Goal: Task Accomplishment & Management: Use online tool/utility

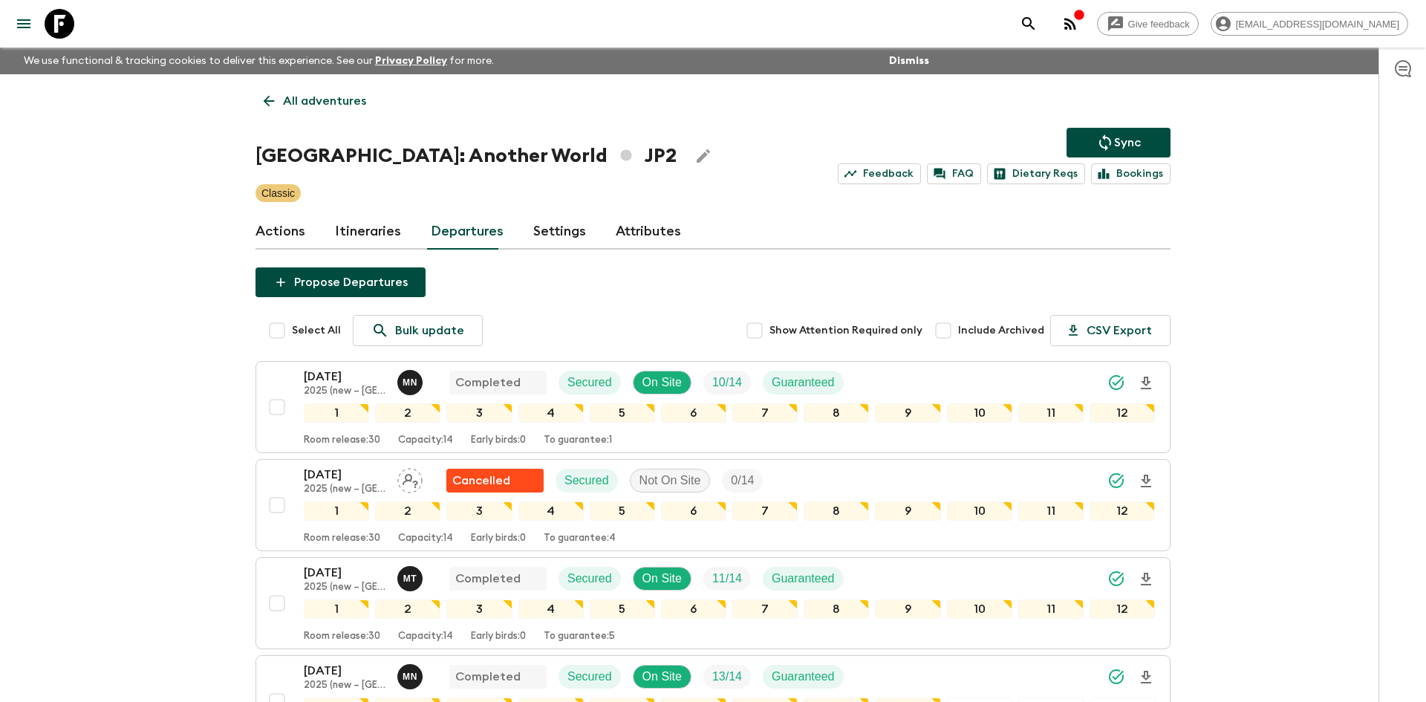
click at [274, 106] on icon at bounding box center [269, 101] width 16 height 16
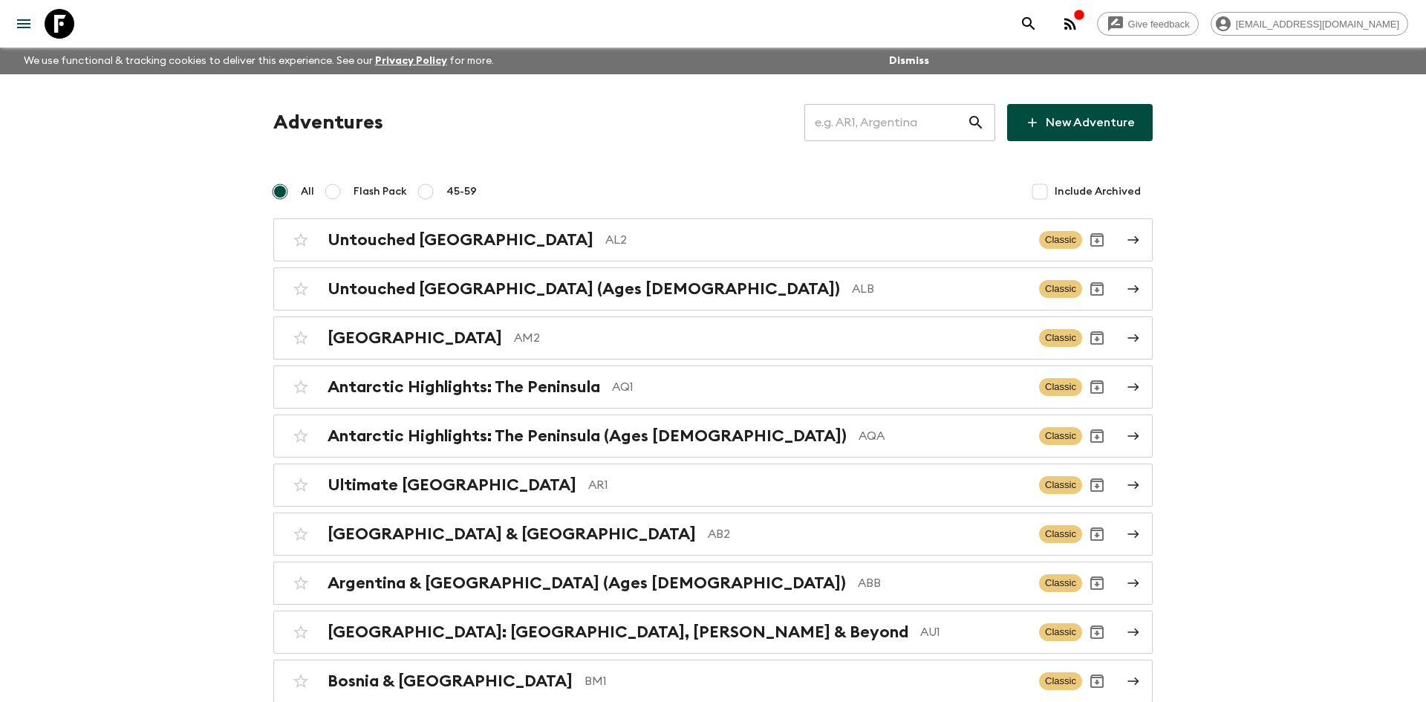
click at [852, 120] on input "text" at bounding box center [885, 123] width 163 height 42
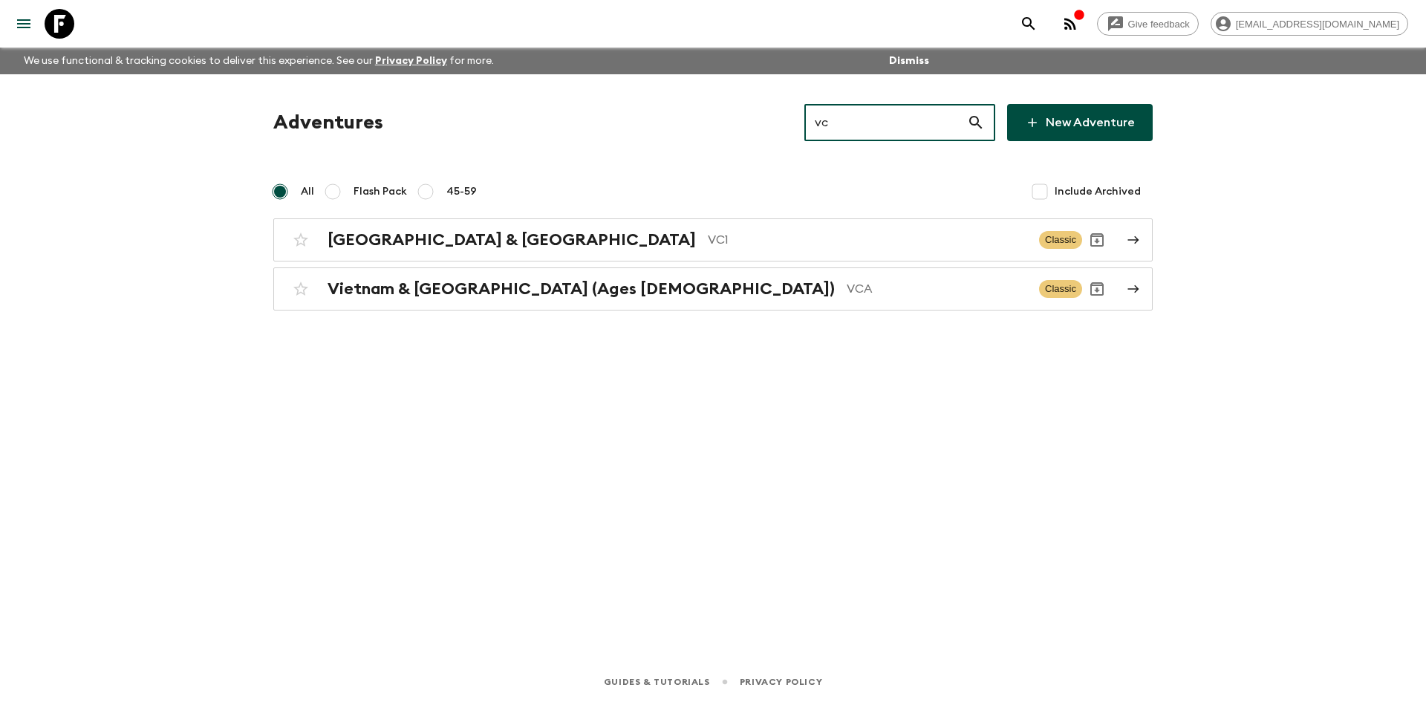
type input "vc1"
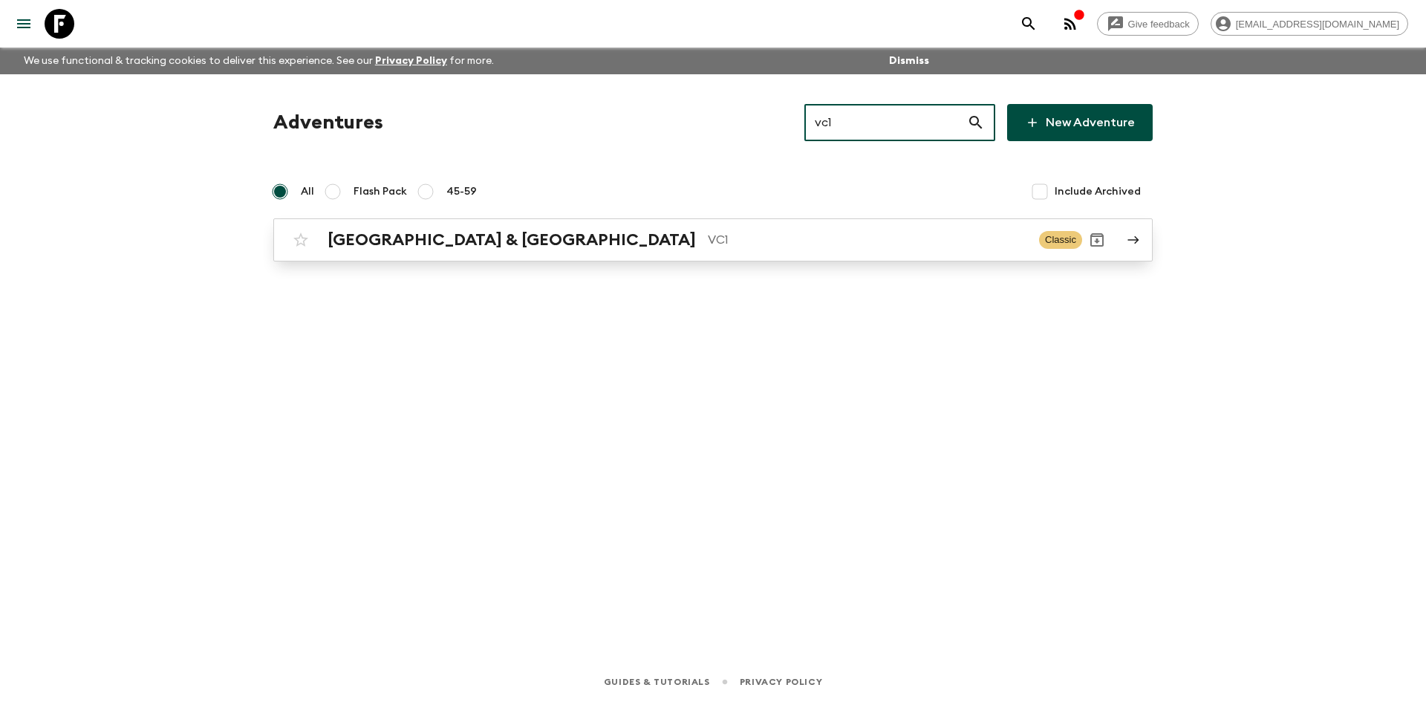
click at [546, 221] on link "Vietnam & Cambodia VC1 Classic" at bounding box center [712, 239] width 879 height 43
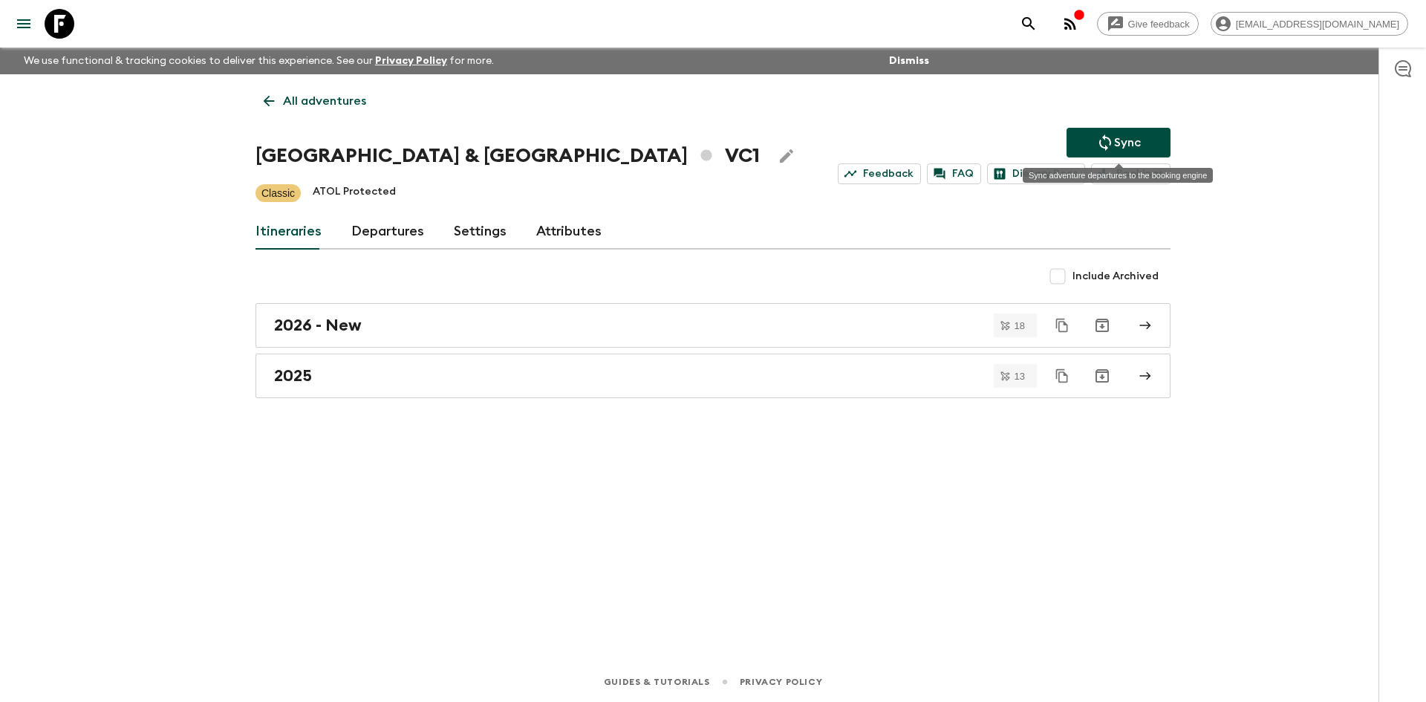
click at [1118, 140] on p "Sync" at bounding box center [1127, 143] width 27 height 18
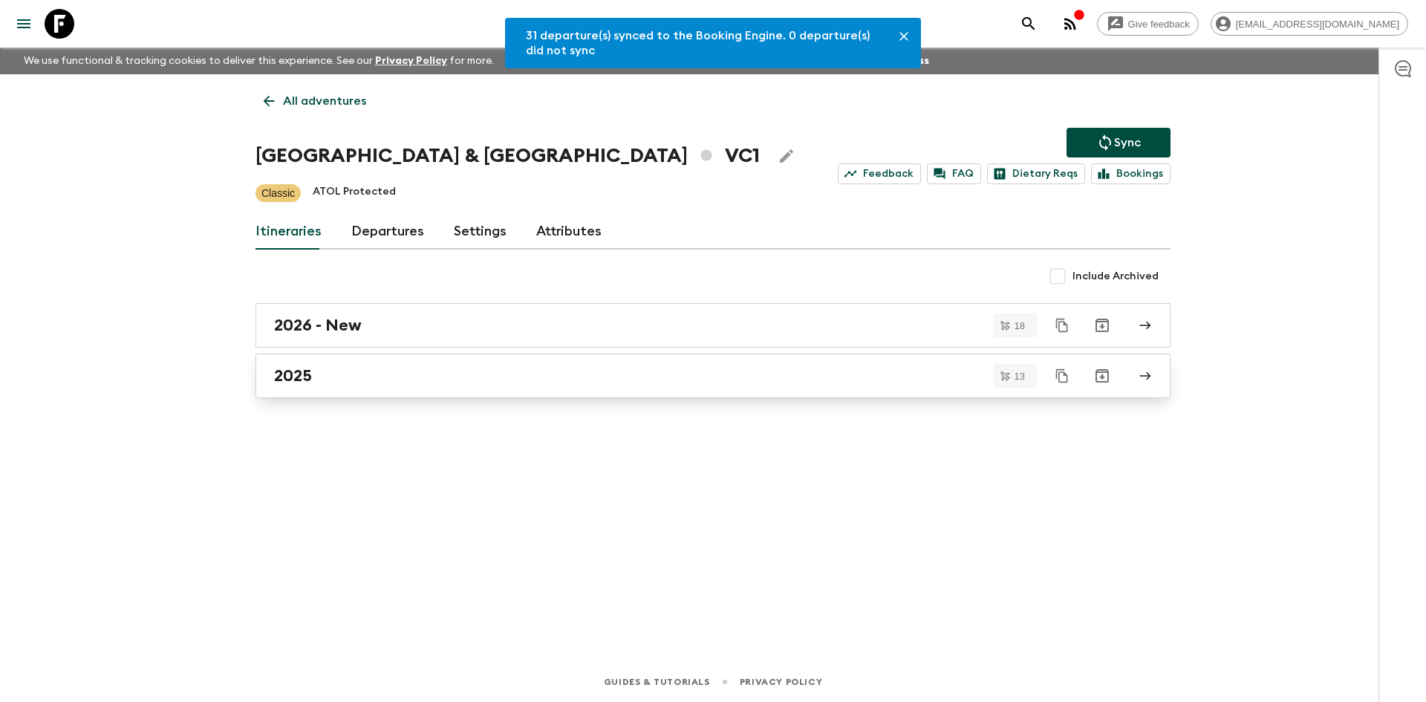
click at [325, 377] on div "2025" at bounding box center [698, 375] width 849 height 19
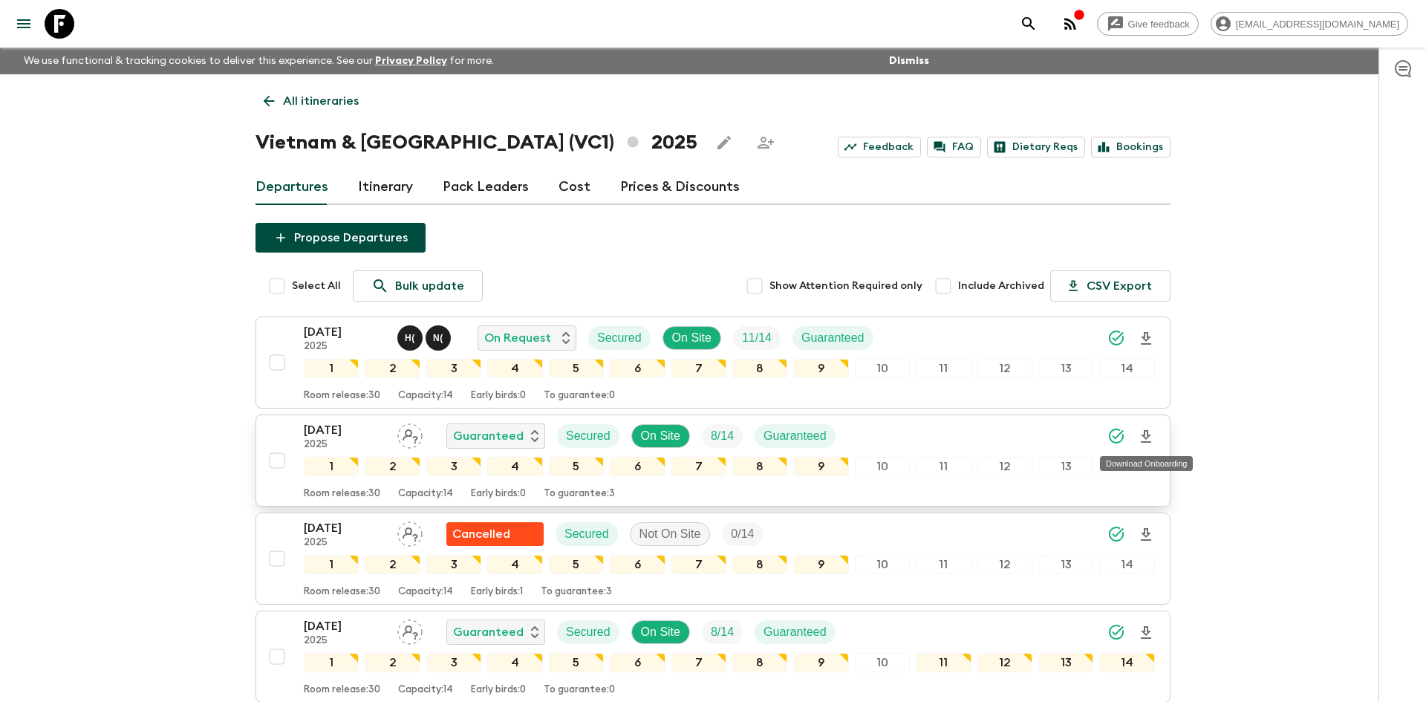
click at [1143, 433] on icon "Download Onboarding" at bounding box center [1146, 437] width 18 height 18
click at [332, 97] on p "All itineraries" at bounding box center [321, 101] width 76 height 18
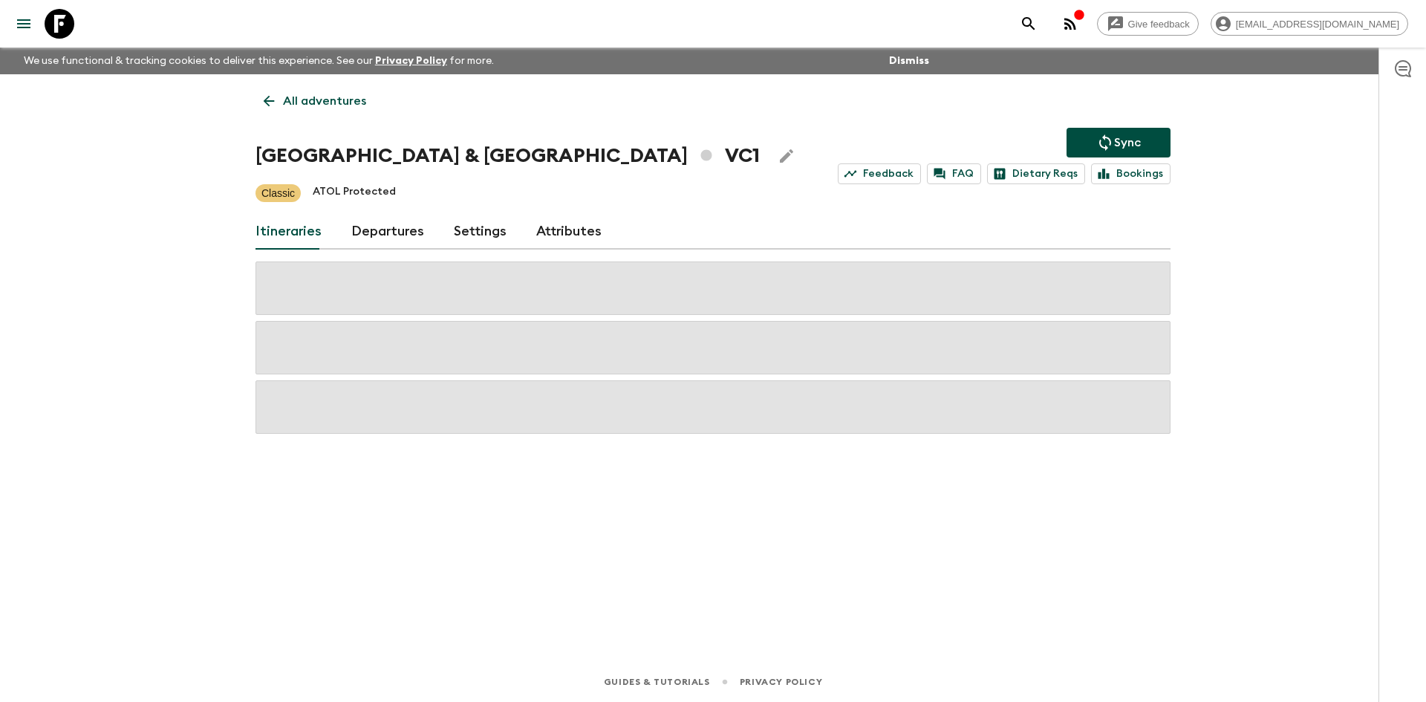
click at [332, 97] on p "All adventures" at bounding box center [324, 101] width 83 height 18
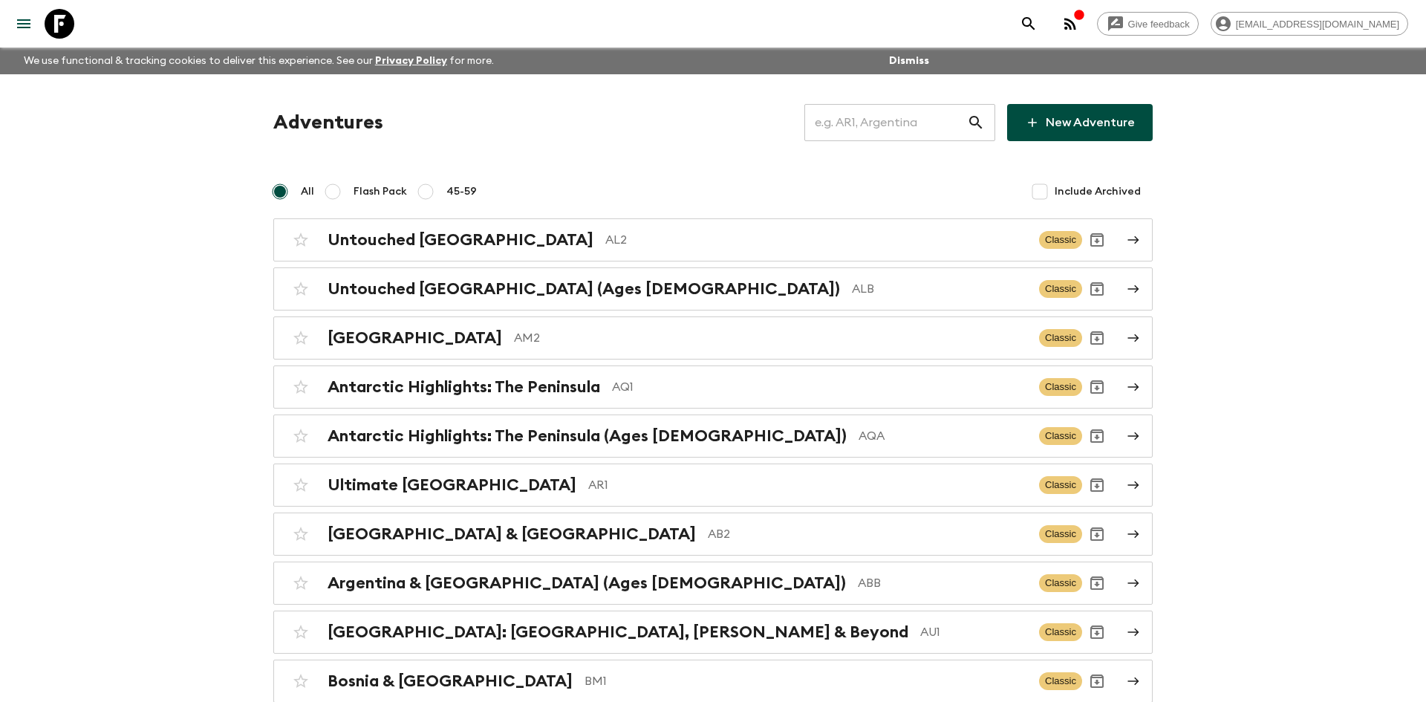
click at [880, 125] on input "text" at bounding box center [885, 123] width 163 height 42
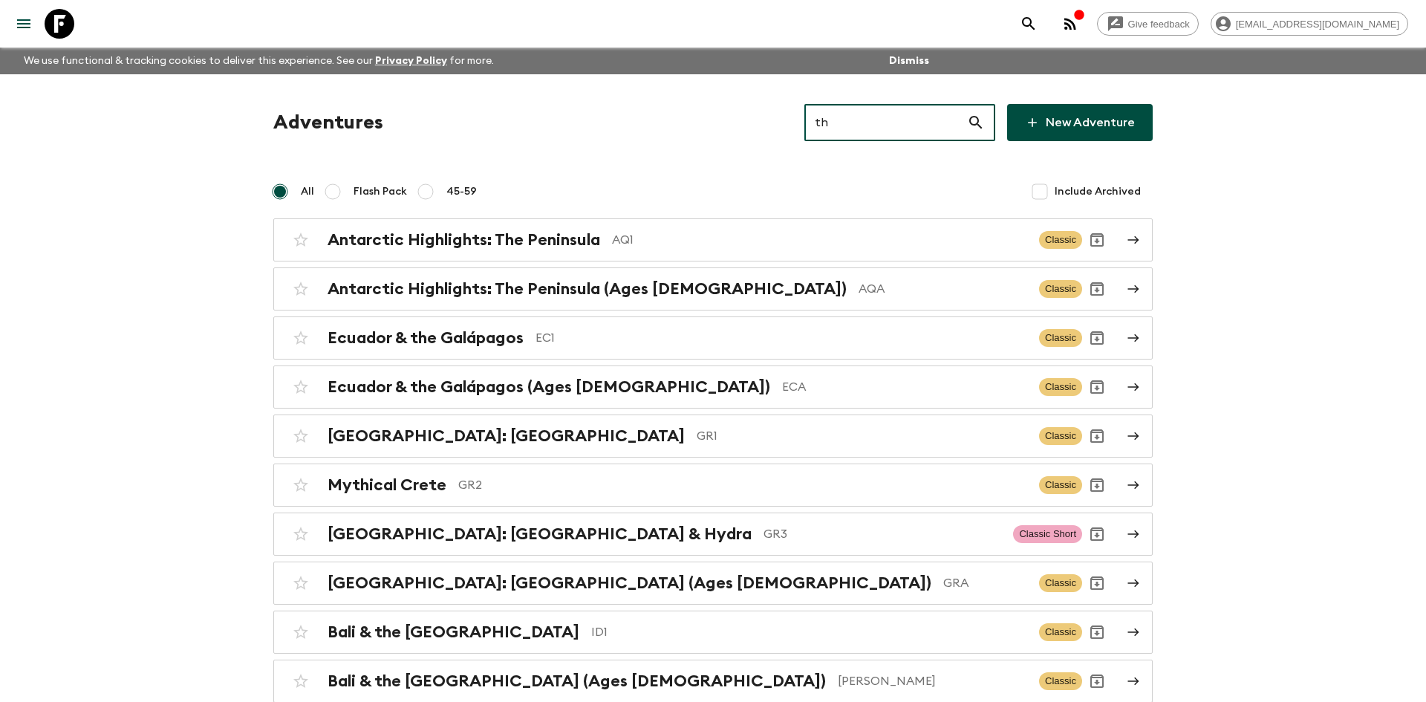
type input "th2"
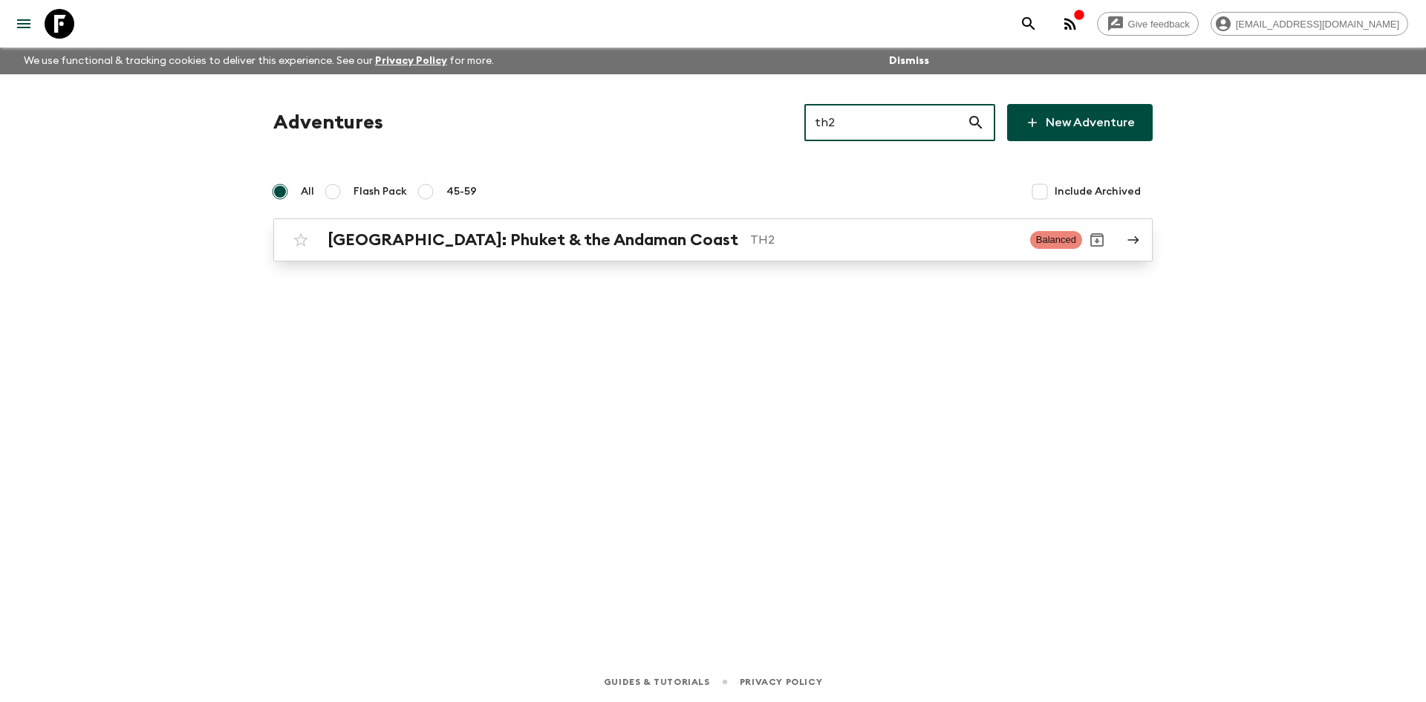
click at [629, 234] on h2 "[GEOGRAPHIC_DATA]: Phuket & the Andaman Coast" at bounding box center [532, 239] width 411 height 19
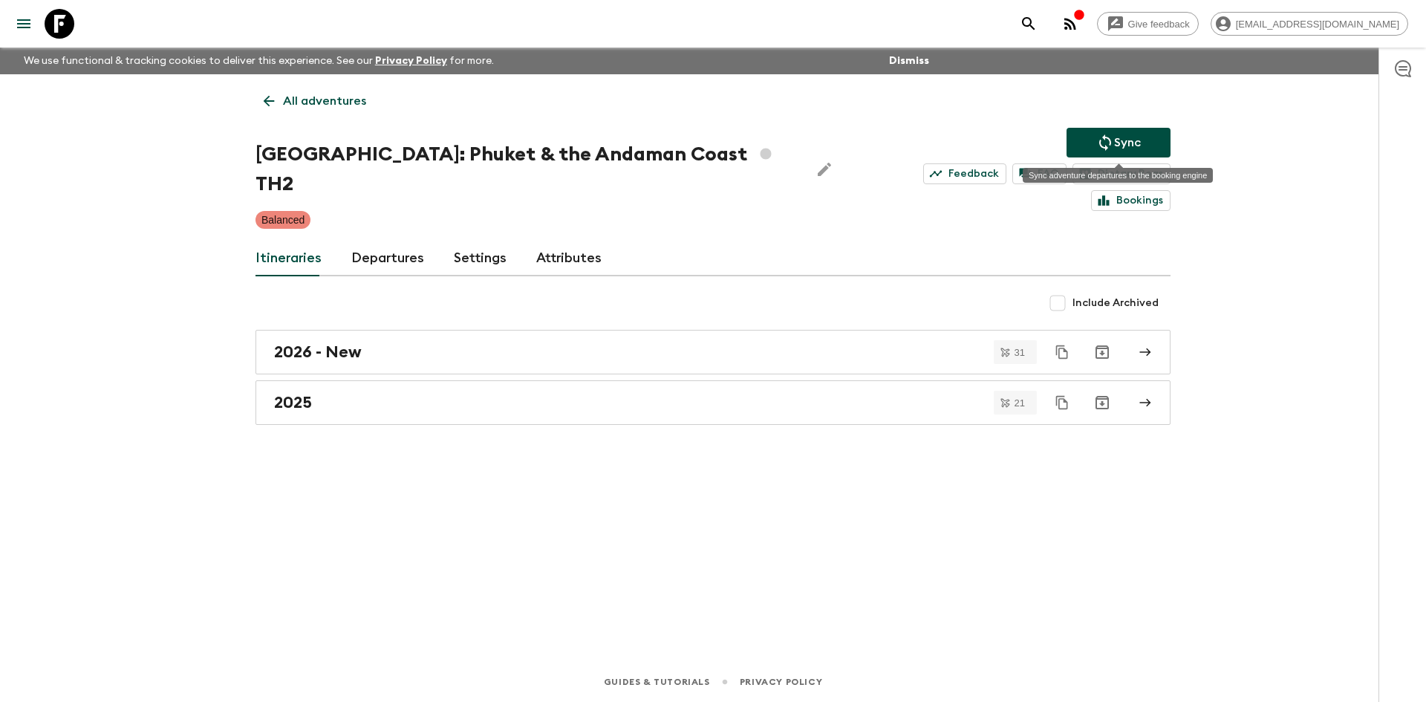
click at [1100, 141] on icon "Sync adventure departures to the booking engine" at bounding box center [1105, 142] width 12 height 16
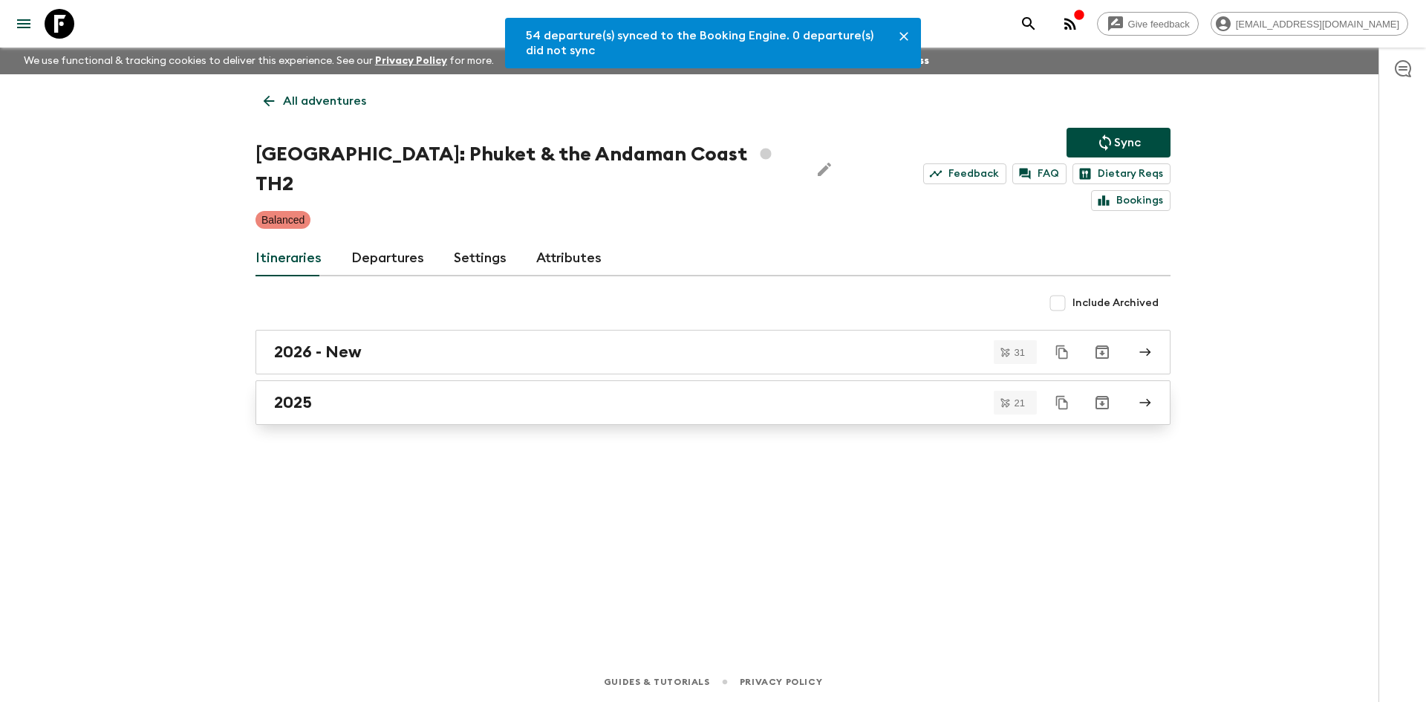
click at [284, 386] on link "2025" at bounding box center [712, 402] width 915 height 45
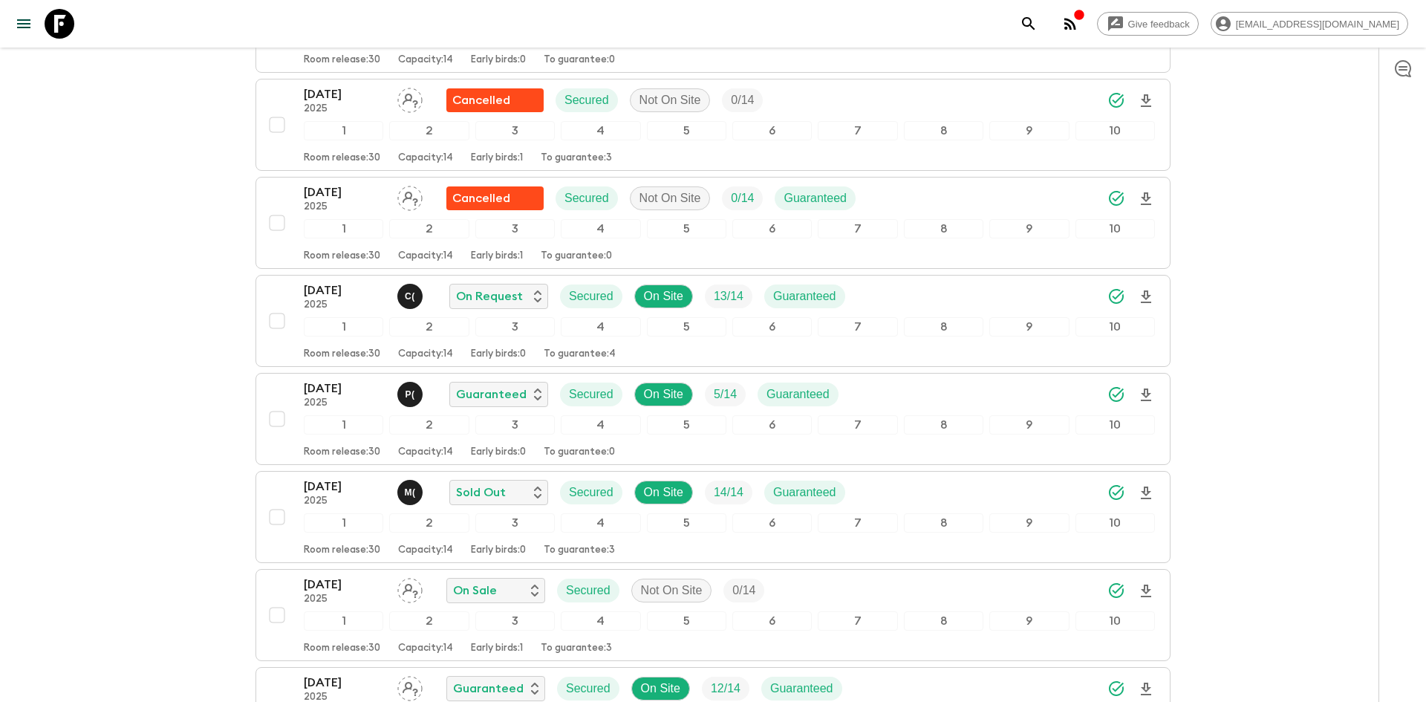
scroll to position [575, 0]
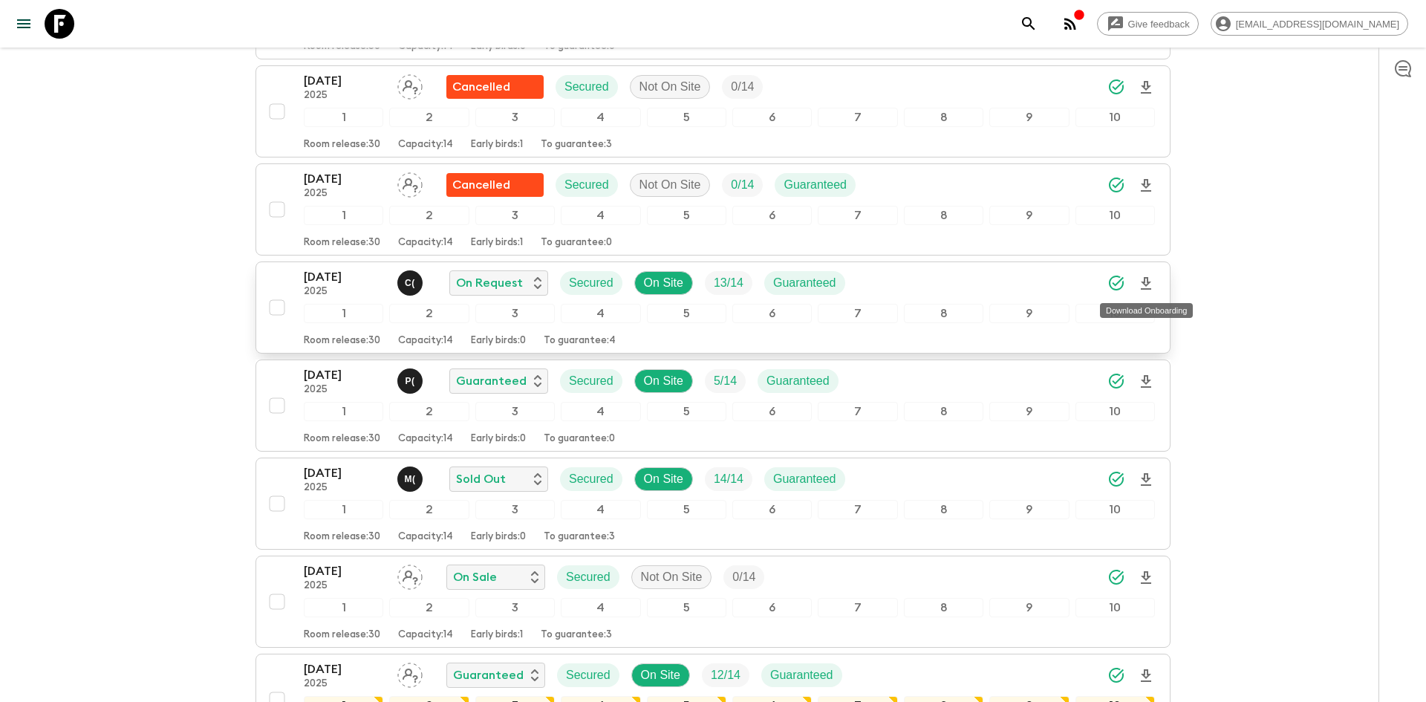
click at [1142, 282] on icon "Download Onboarding" at bounding box center [1146, 284] width 18 height 18
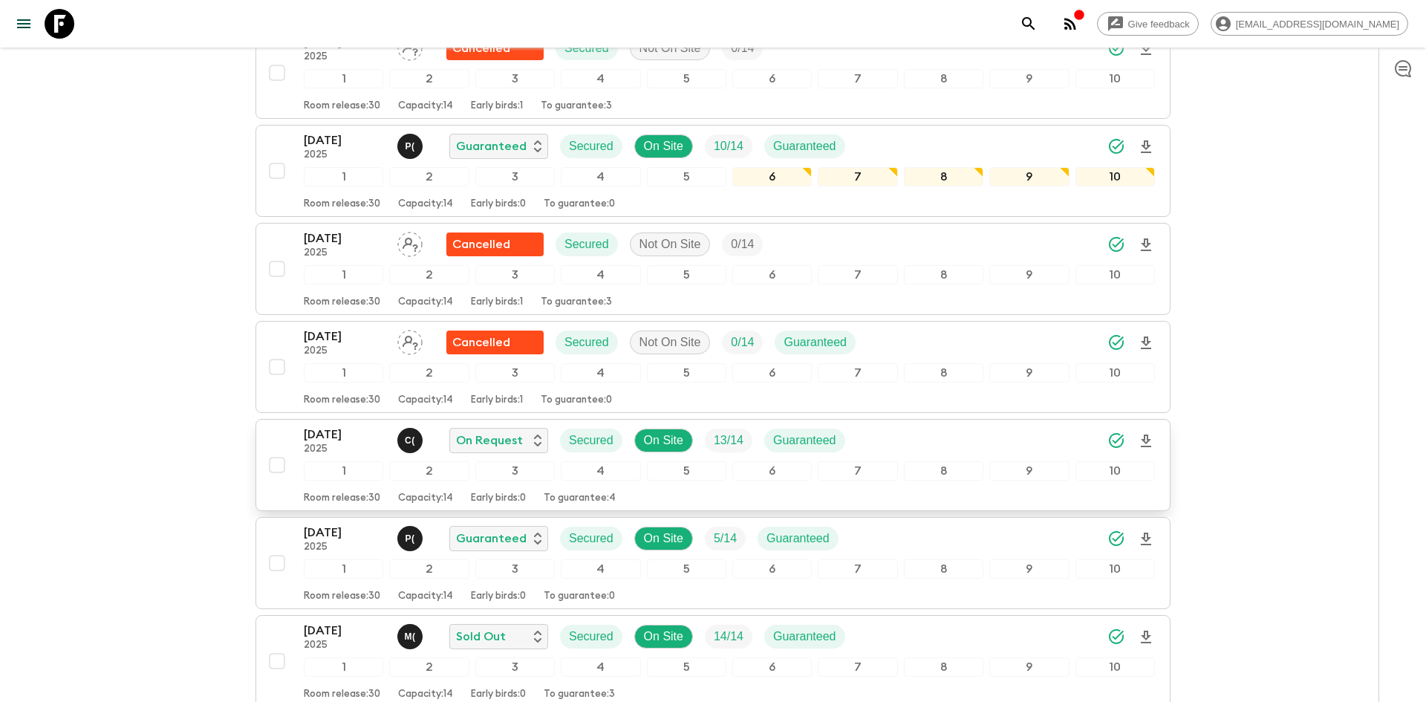
scroll to position [0, 0]
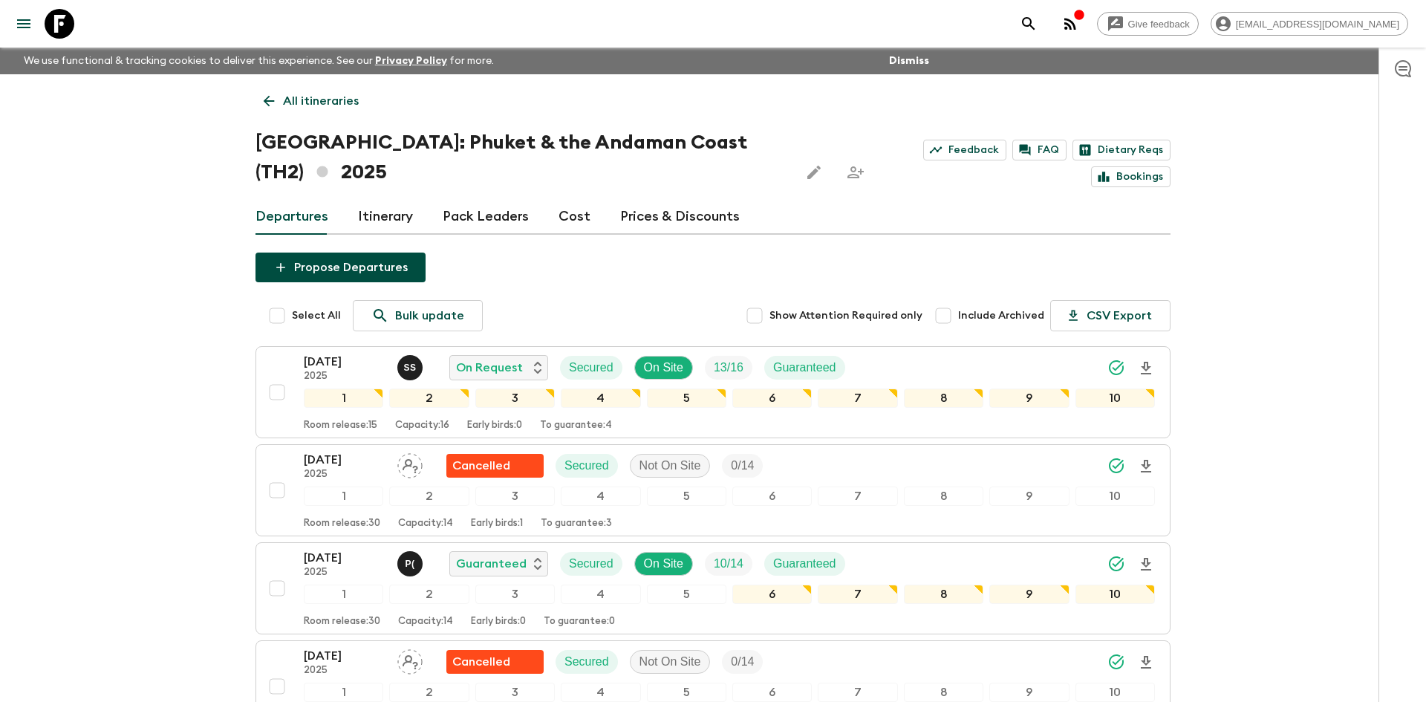
click at [302, 92] on p "All itineraries" at bounding box center [321, 101] width 76 height 18
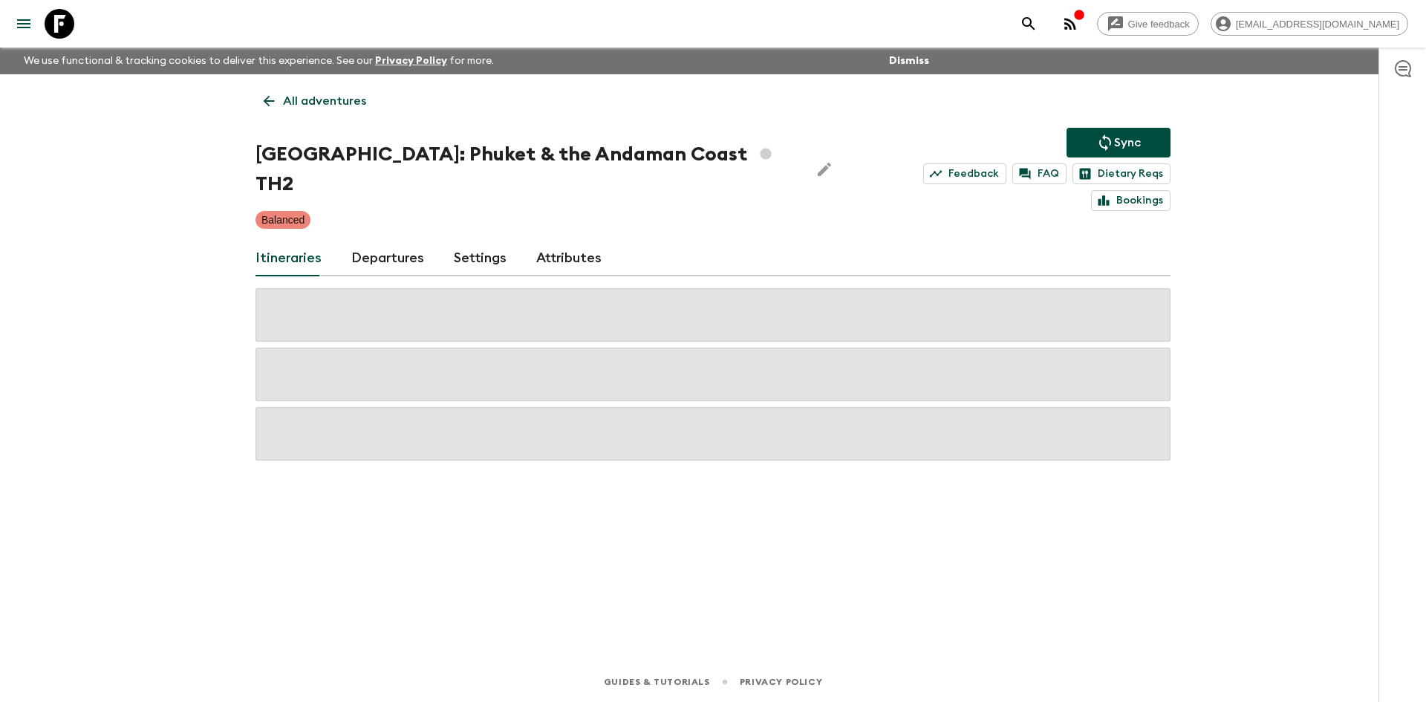
click at [302, 92] on p "All adventures" at bounding box center [324, 101] width 83 height 18
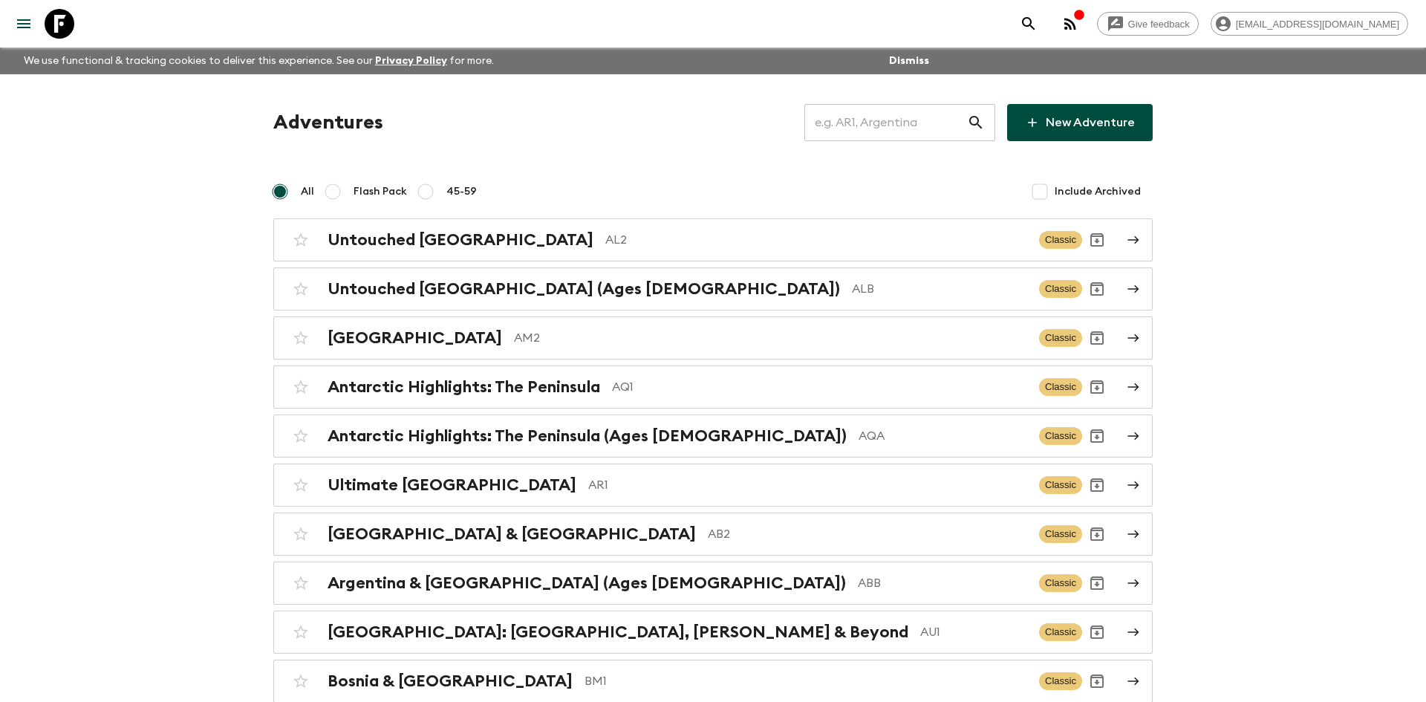
click at [892, 127] on input "text" at bounding box center [885, 123] width 163 height 42
type input "al2"
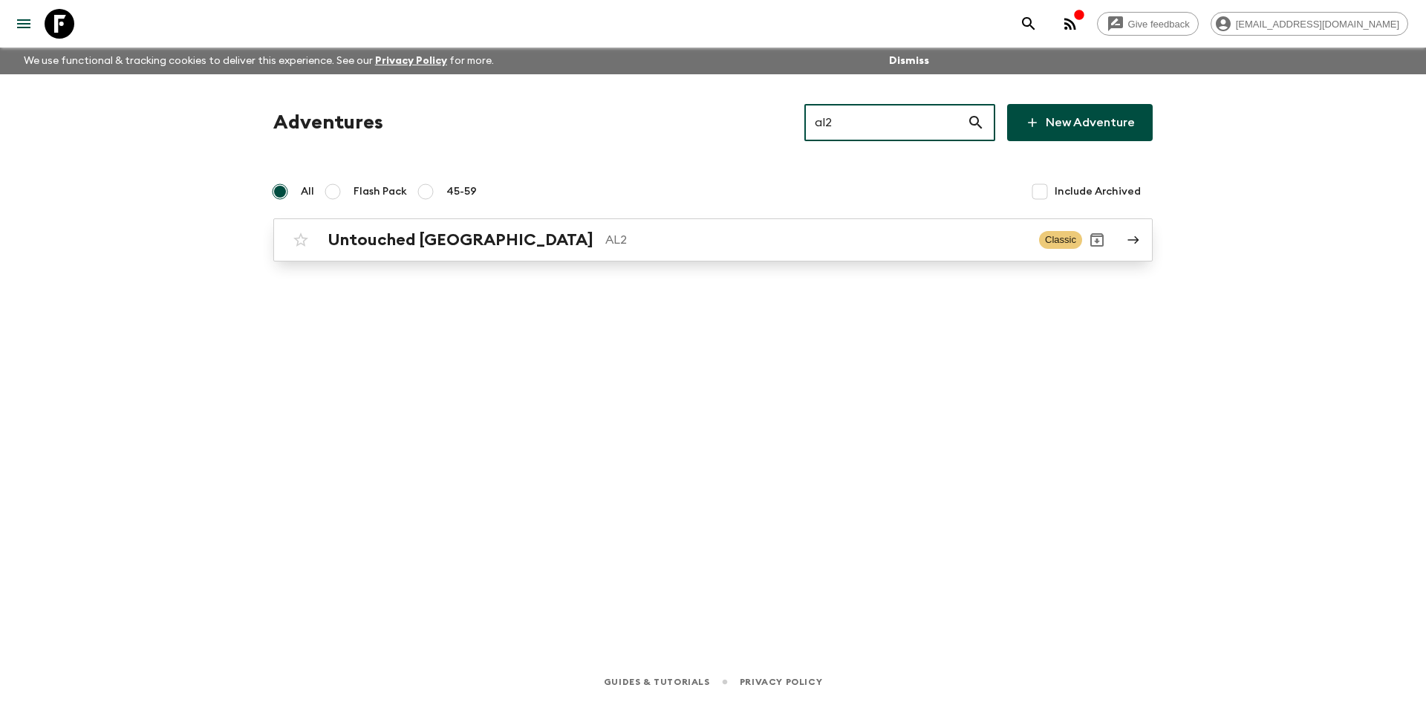
click at [474, 246] on h2 "Untouched [GEOGRAPHIC_DATA]" at bounding box center [460, 239] width 266 height 19
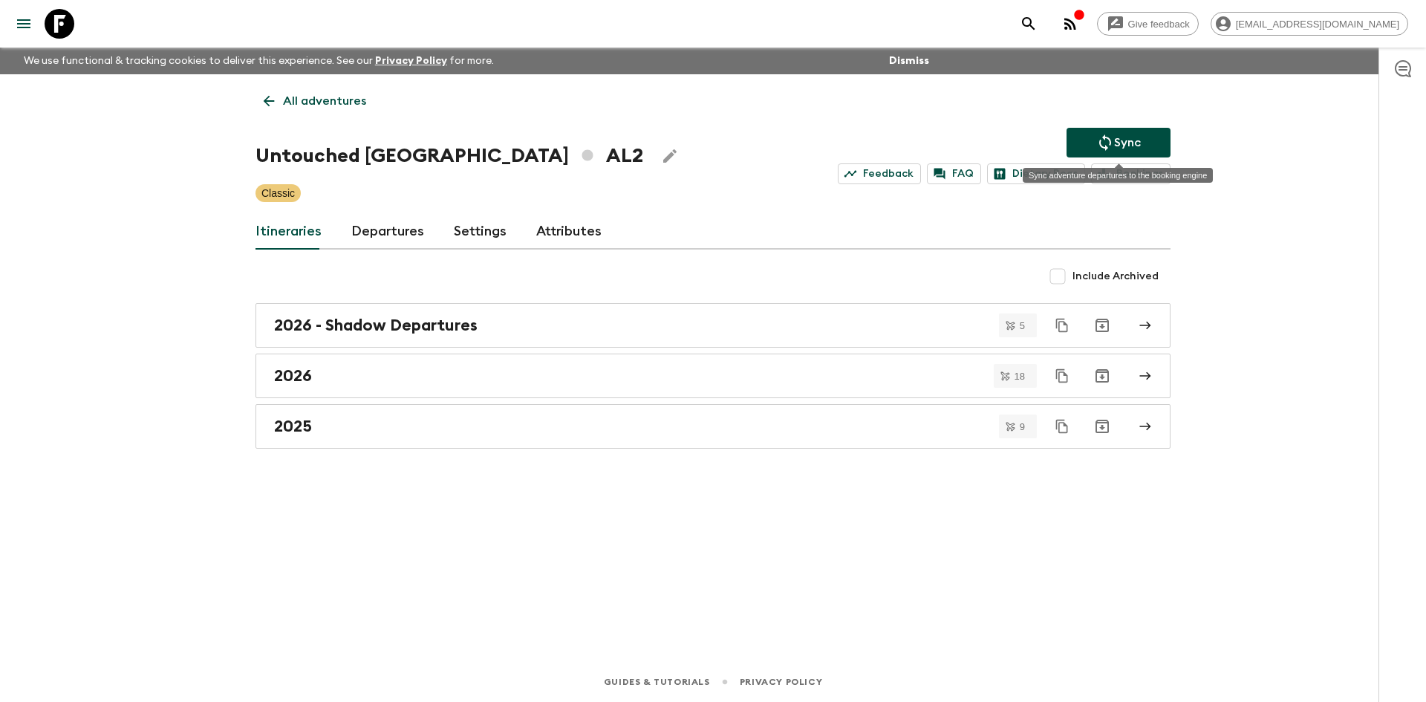
click at [1138, 143] on p "Sync" at bounding box center [1127, 143] width 27 height 18
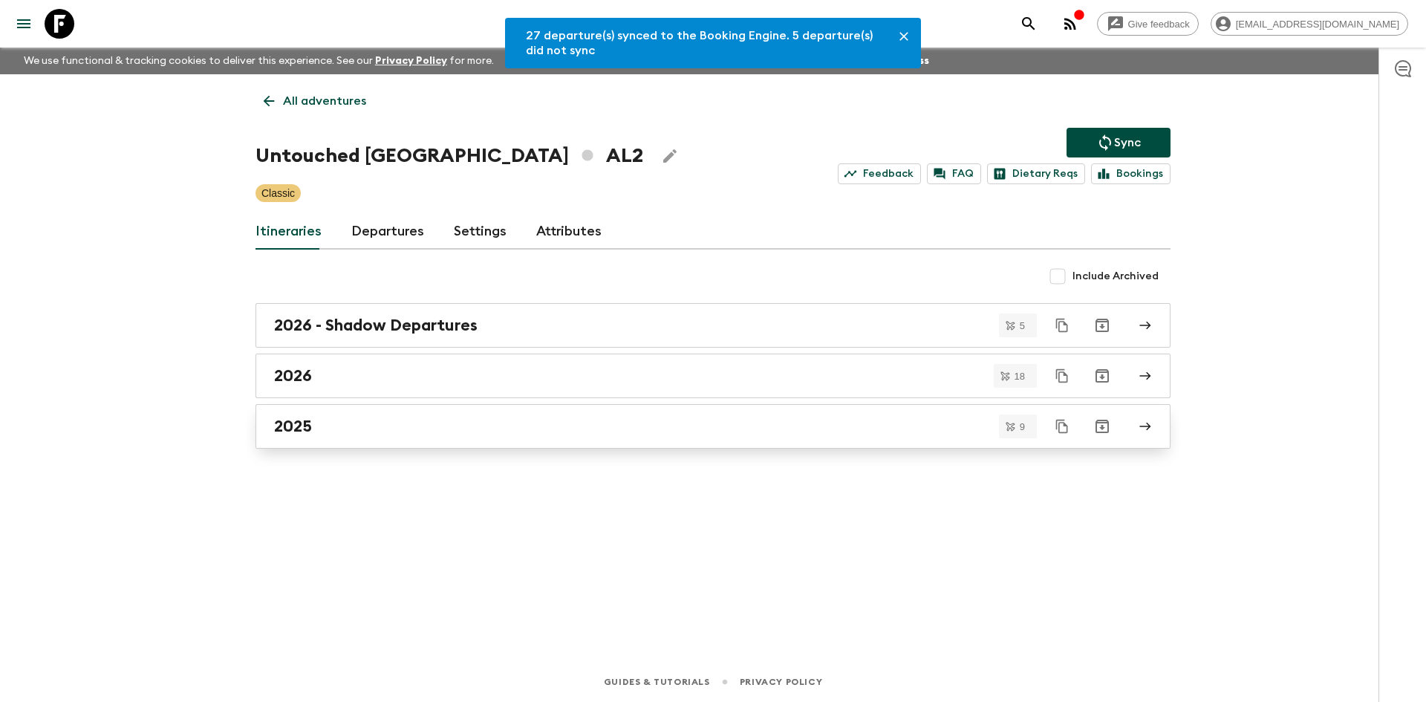
click at [324, 422] on div "2025" at bounding box center [698, 426] width 849 height 19
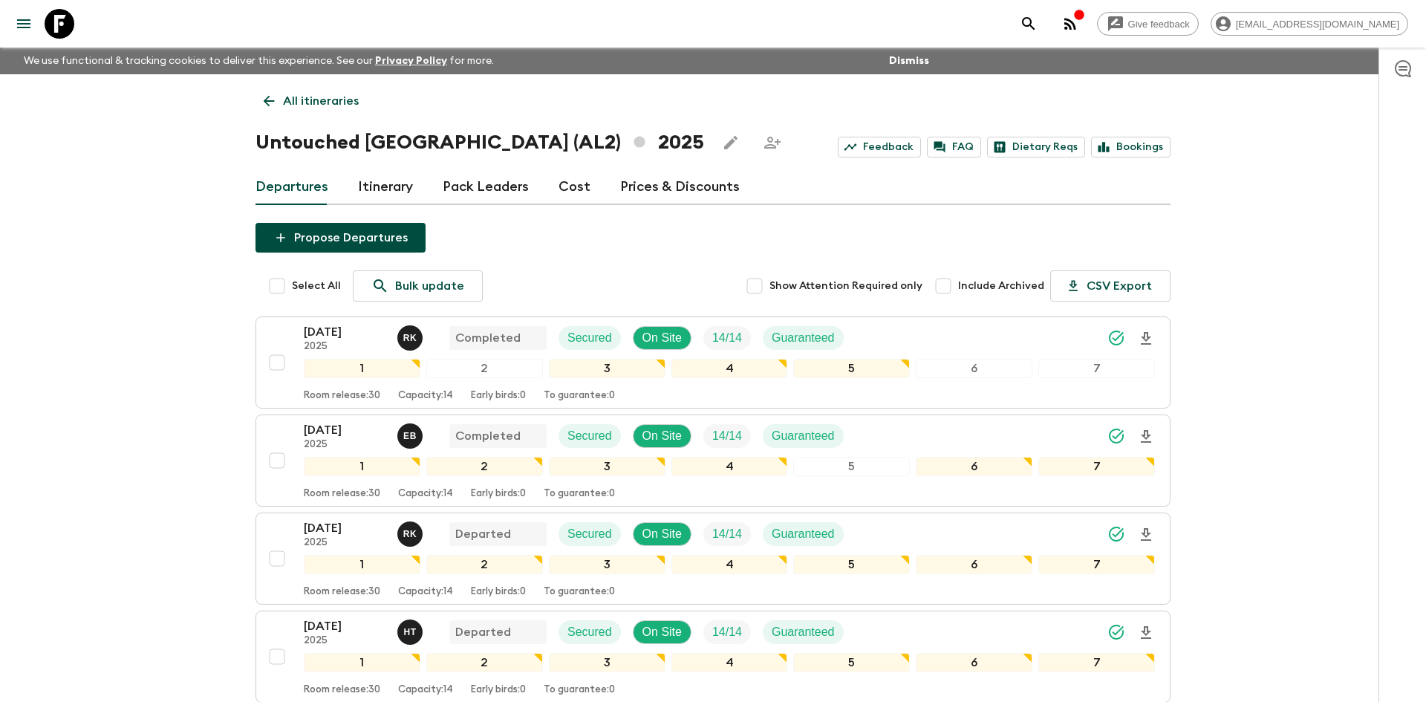
click at [300, 99] on p "All itineraries" at bounding box center [321, 101] width 76 height 18
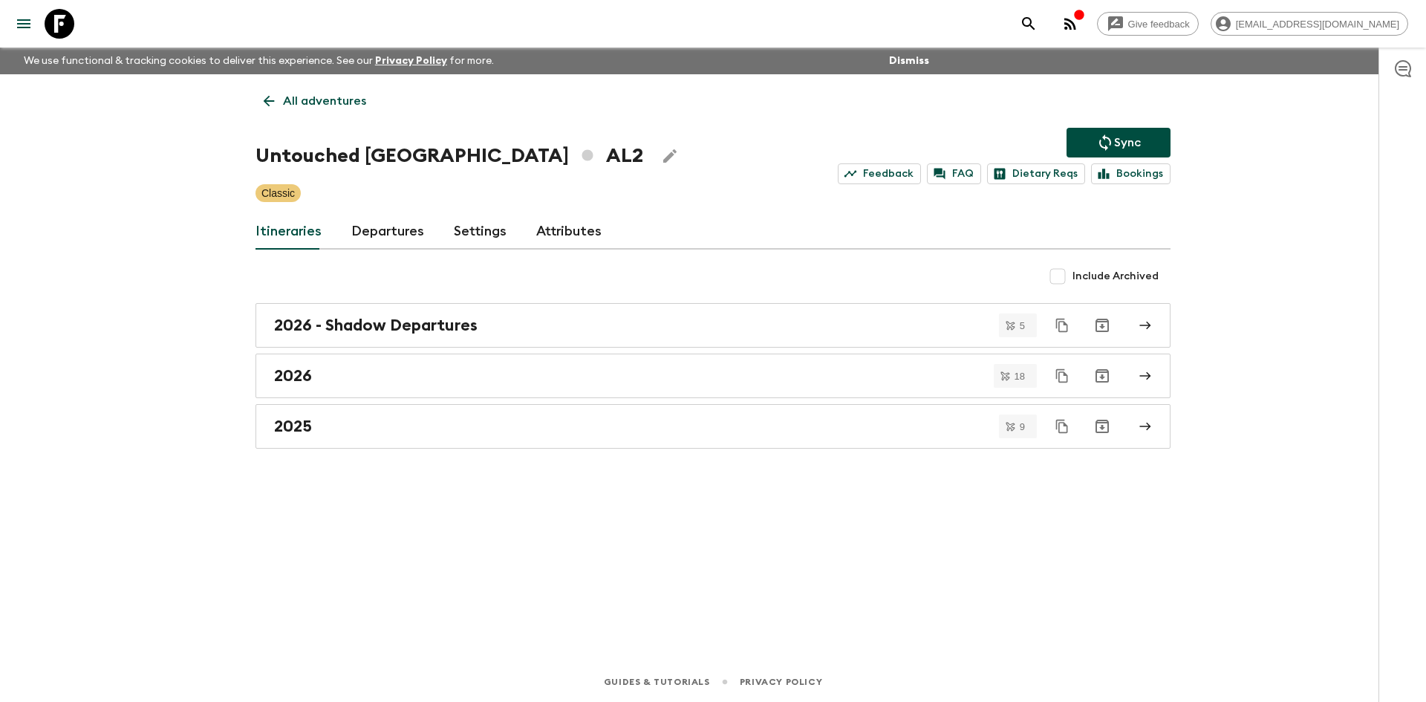
click at [300, 99] on p "All adventures" at bounding box center [324, 101] width 83 height 18
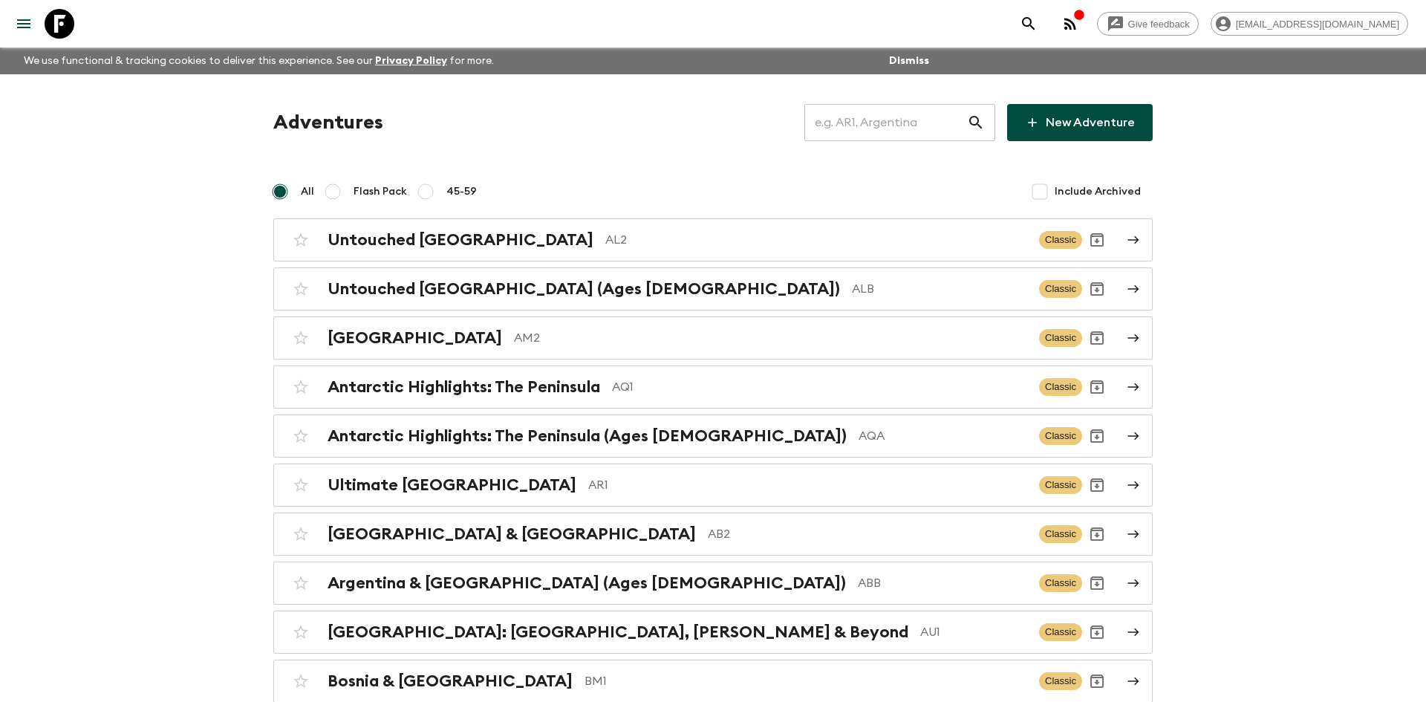
click at [847, 111] on input "text" at bounding box center [885, 123] width 163 height 42
type input "ega"
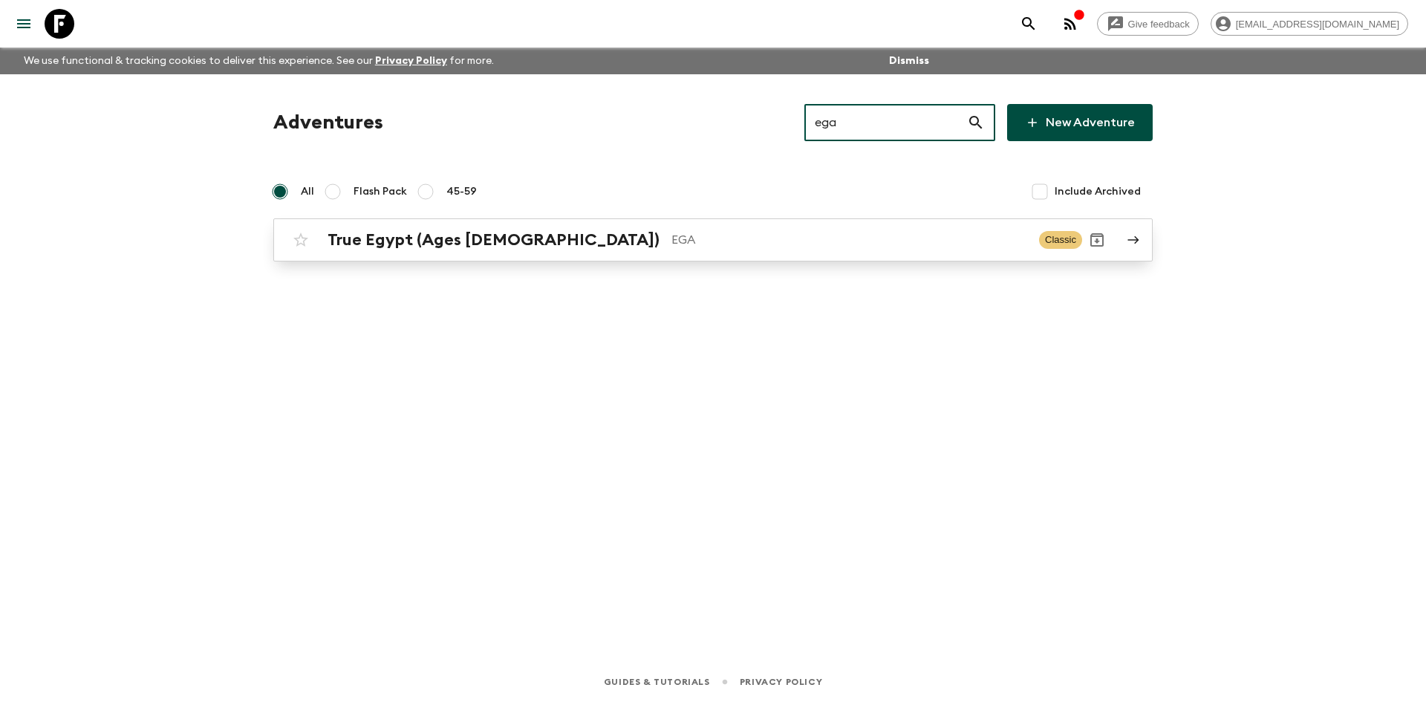
click at [476, 229] on div "True Egypt (Ages [DEMOGRAPHIC_DATA]) EGA Classic" at bounding box center [684, 240] width 796 height 30
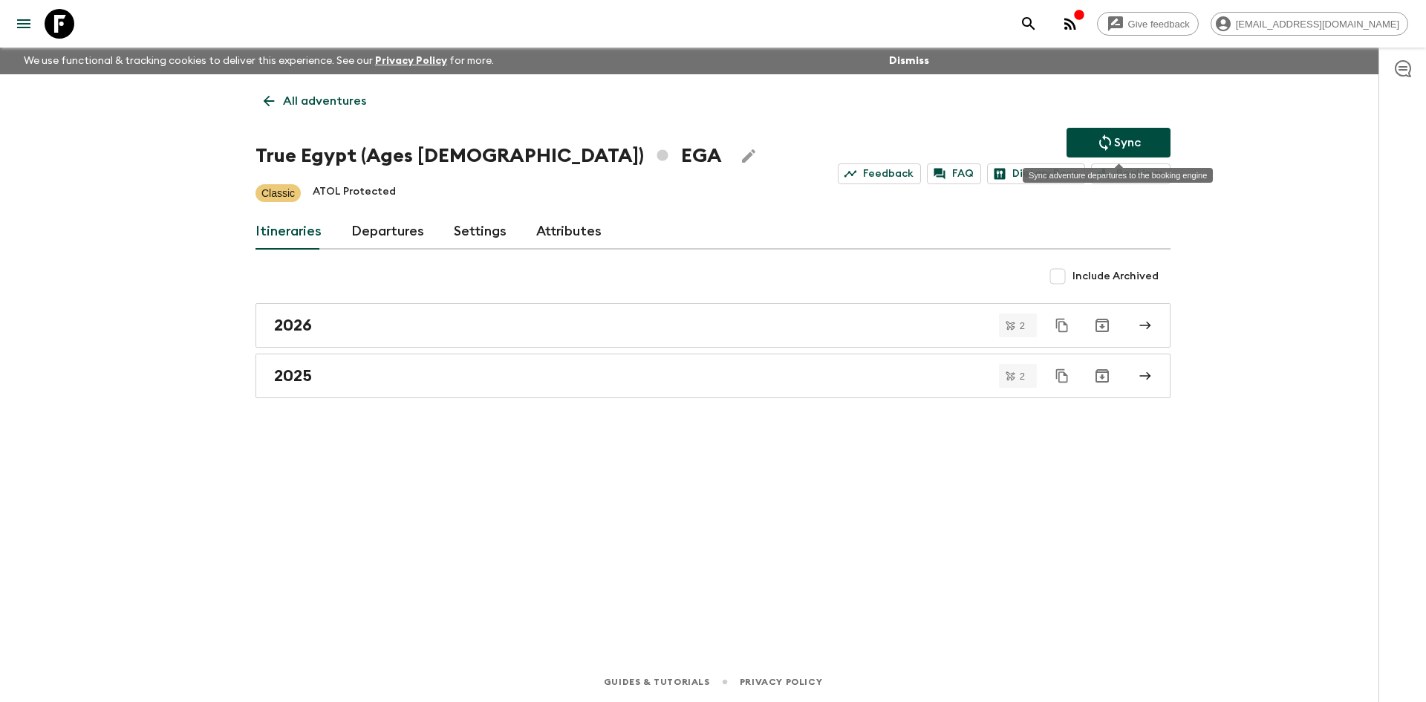
click at [1142, 140] on button "Sync" at bounding box center [1118, 143] width 104 height 30
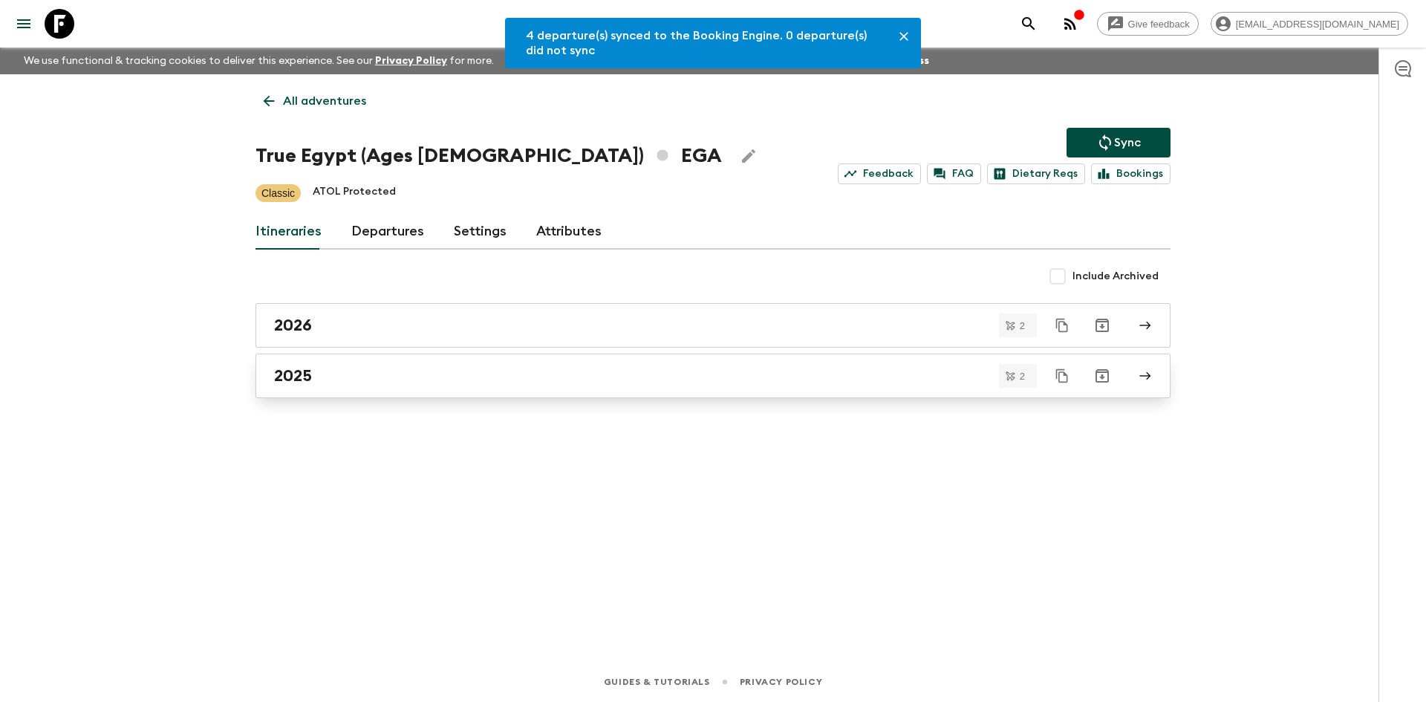
click at [434, 359] on link "2025" at bounding box center [712, 375] width 915 height 45
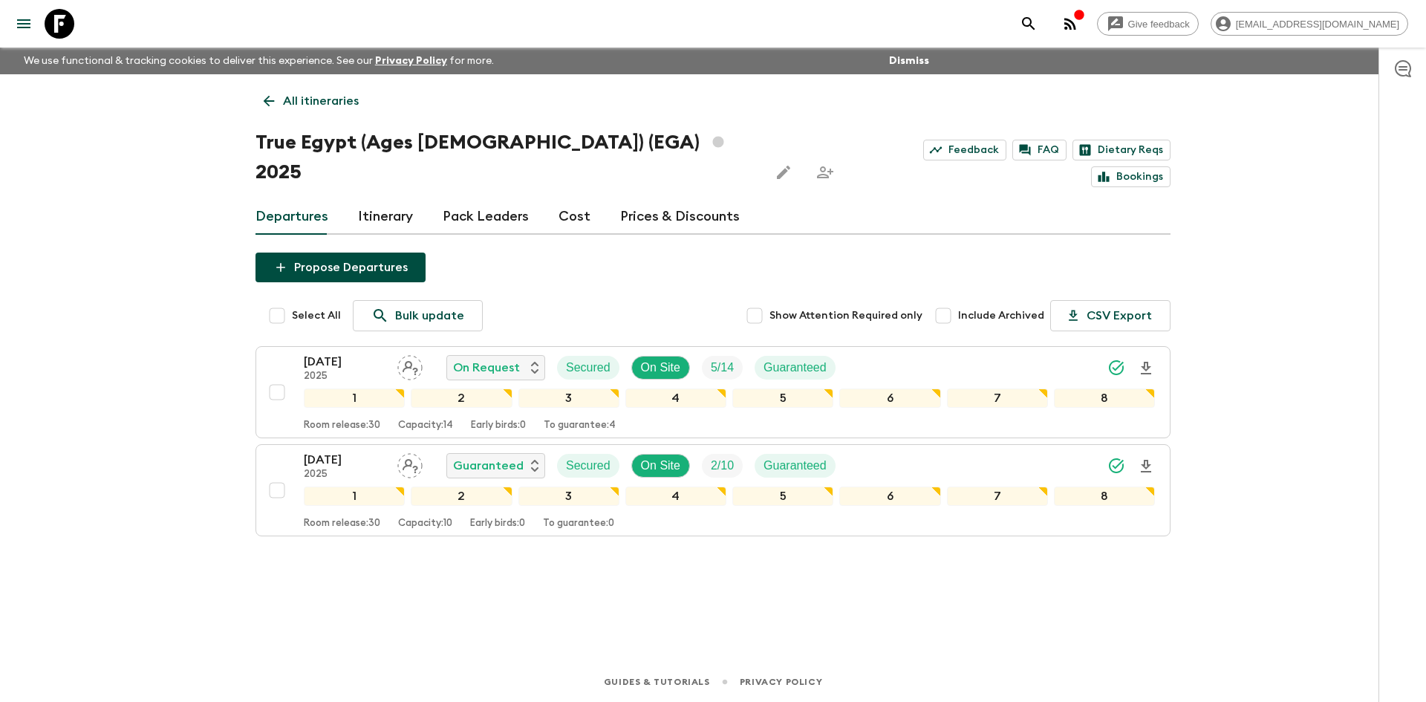
click at [339, 95] on p "All itineraries" at bounding box center [321, 101] width 76 height 18
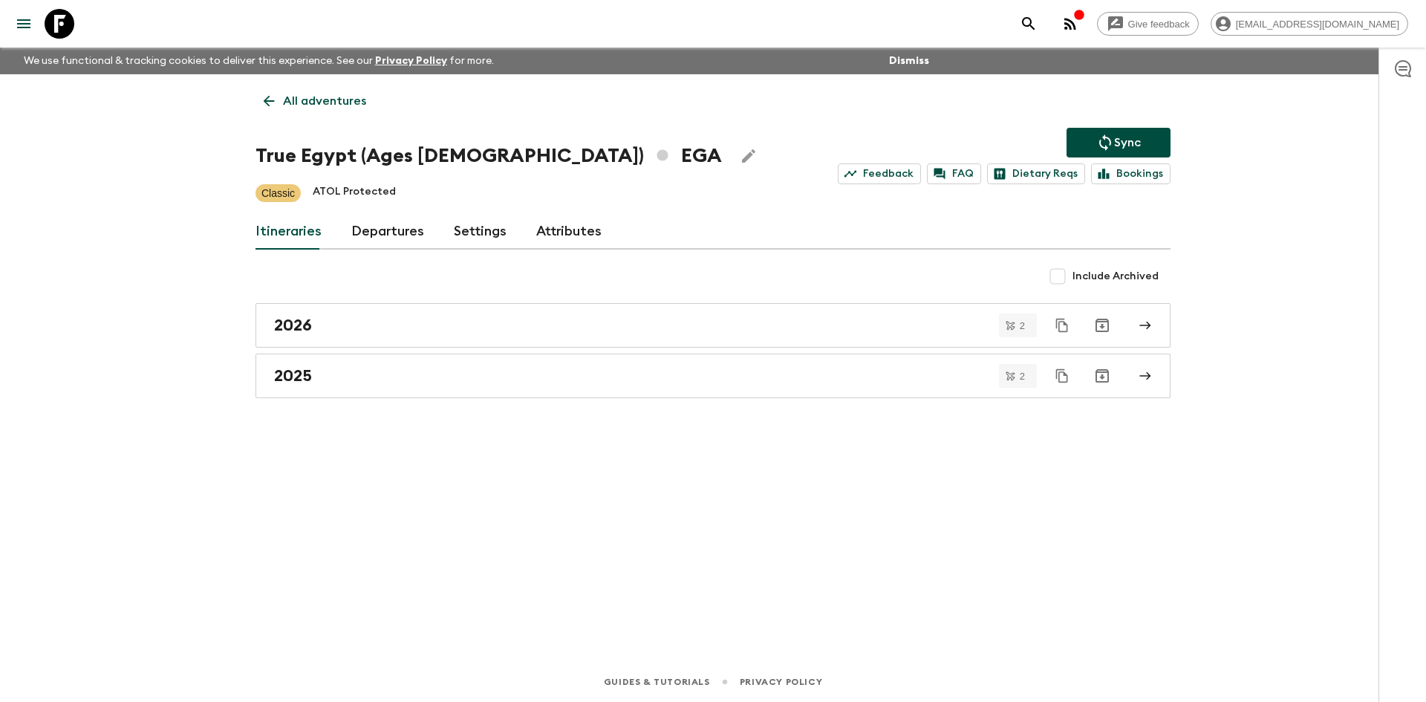
click at [339, 95] on p "All adventures" at bounding box center [324, 101] width 83 height 18
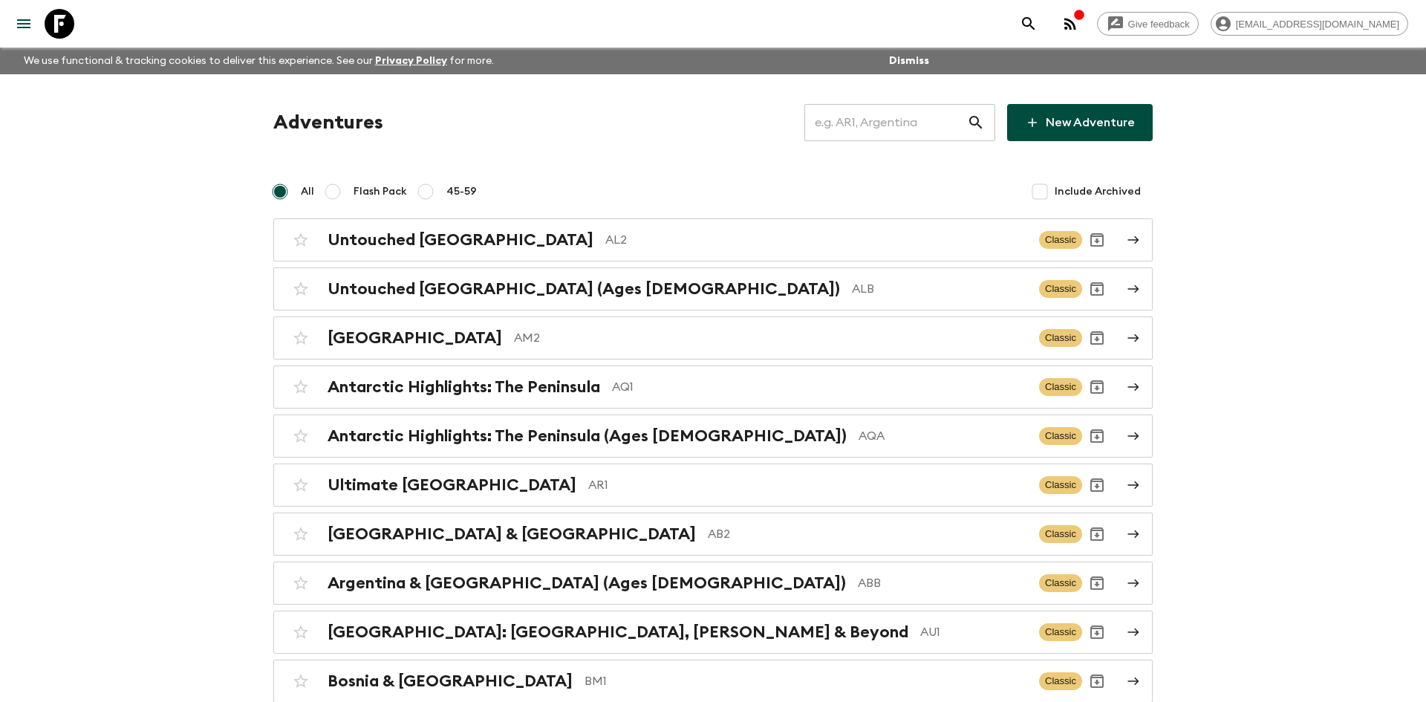
click at [859, 114] on input "text" at bounding box center [885, 123] width 163 height 42
type input "lka"
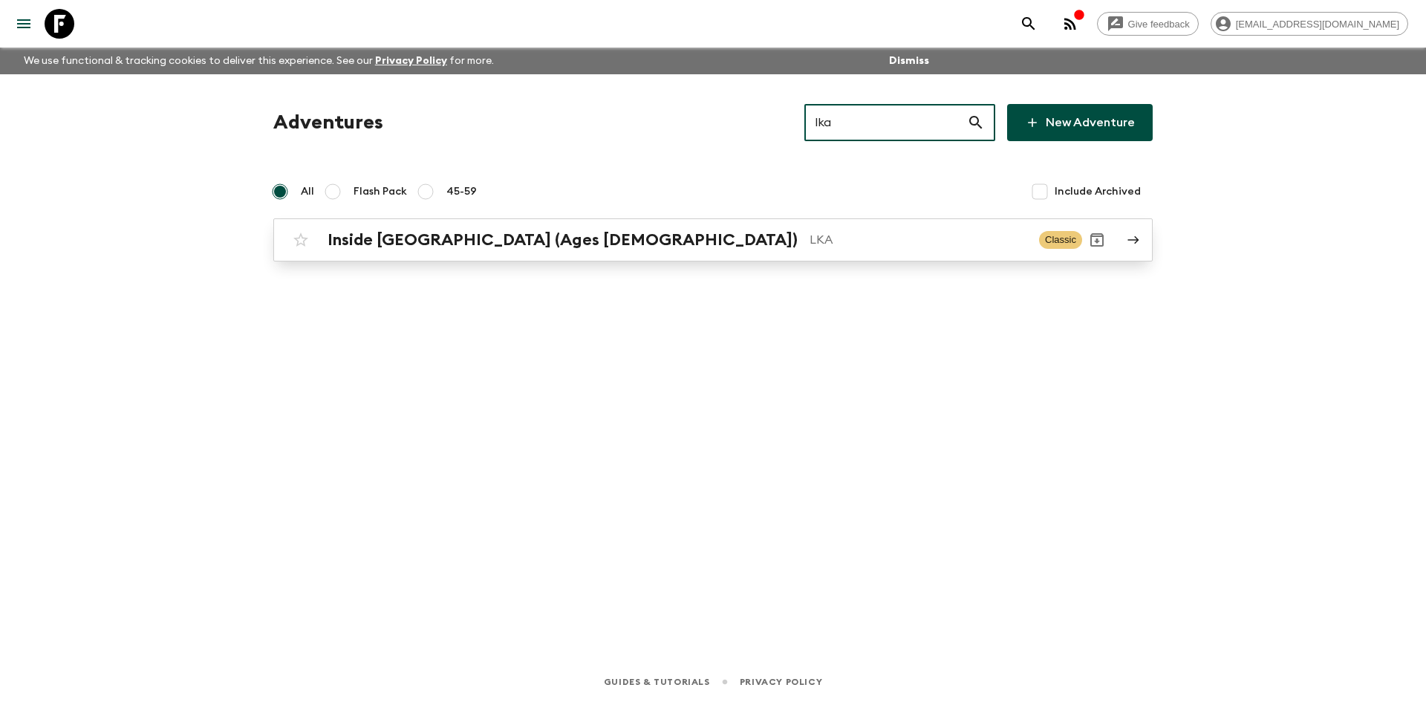
click at [400, 244] on h2 "Inside [GEOGRAPHIC_DATA] (Ages [DEMOGRAPHIC_DATA])" at bounding box center [562, 239] width 470 height 19
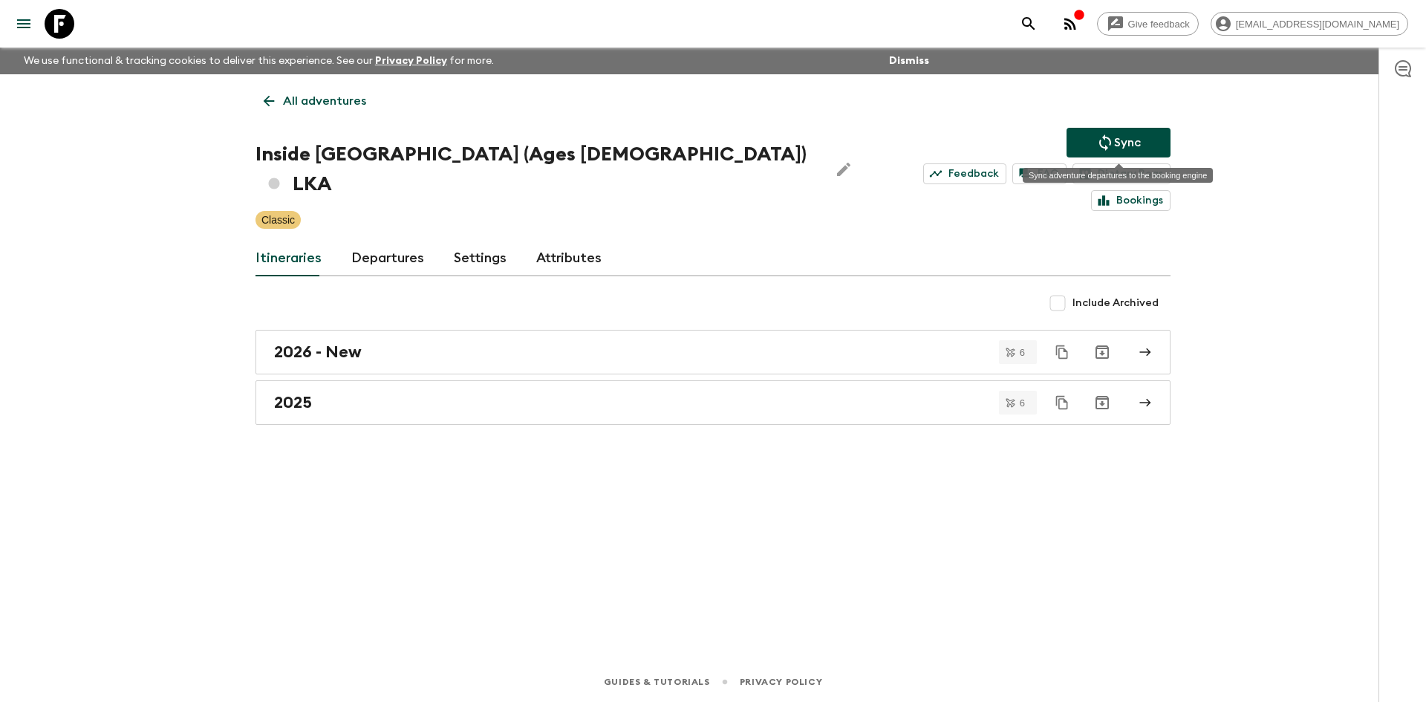
click at [1091, 148] on button "Sync" at bounding box center [1118, 143] width 104 height 30
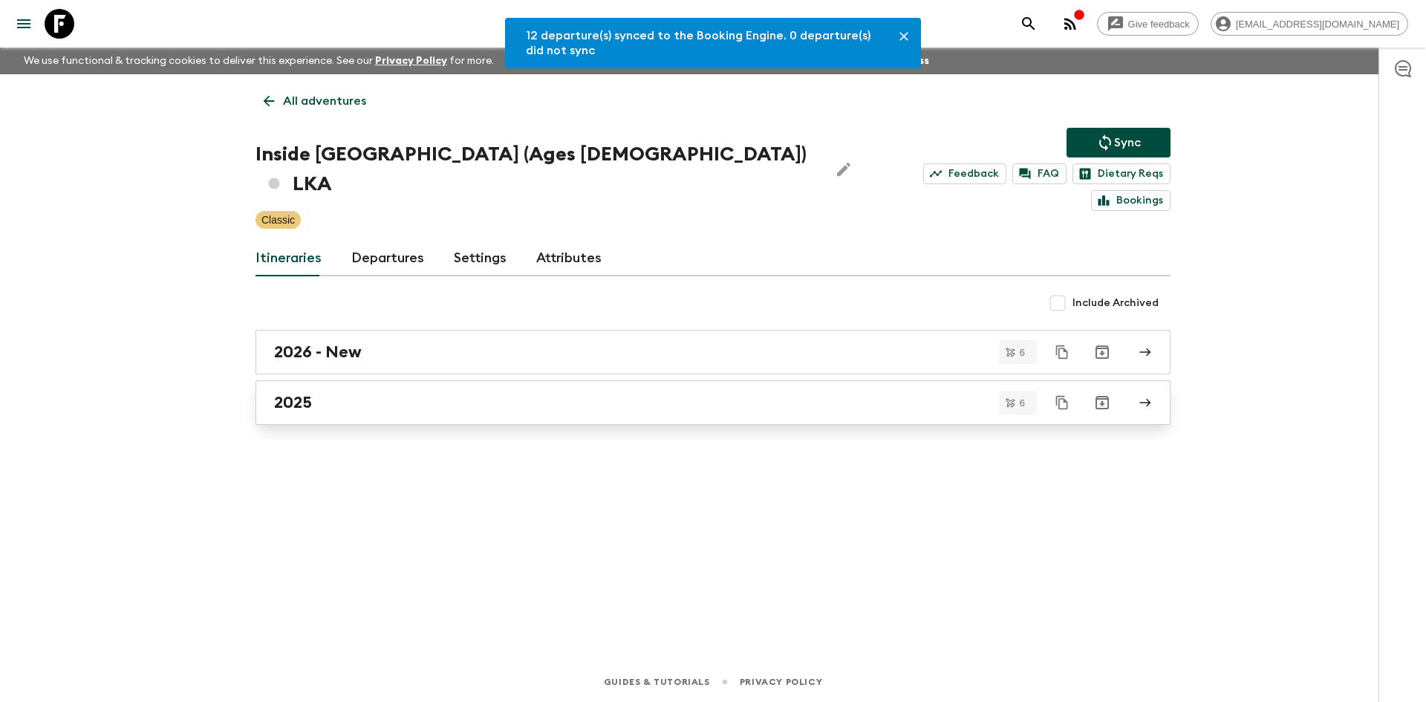
click at [307, 393] on h2 "2025" at bounding box center [293, 402] width 38 height 19
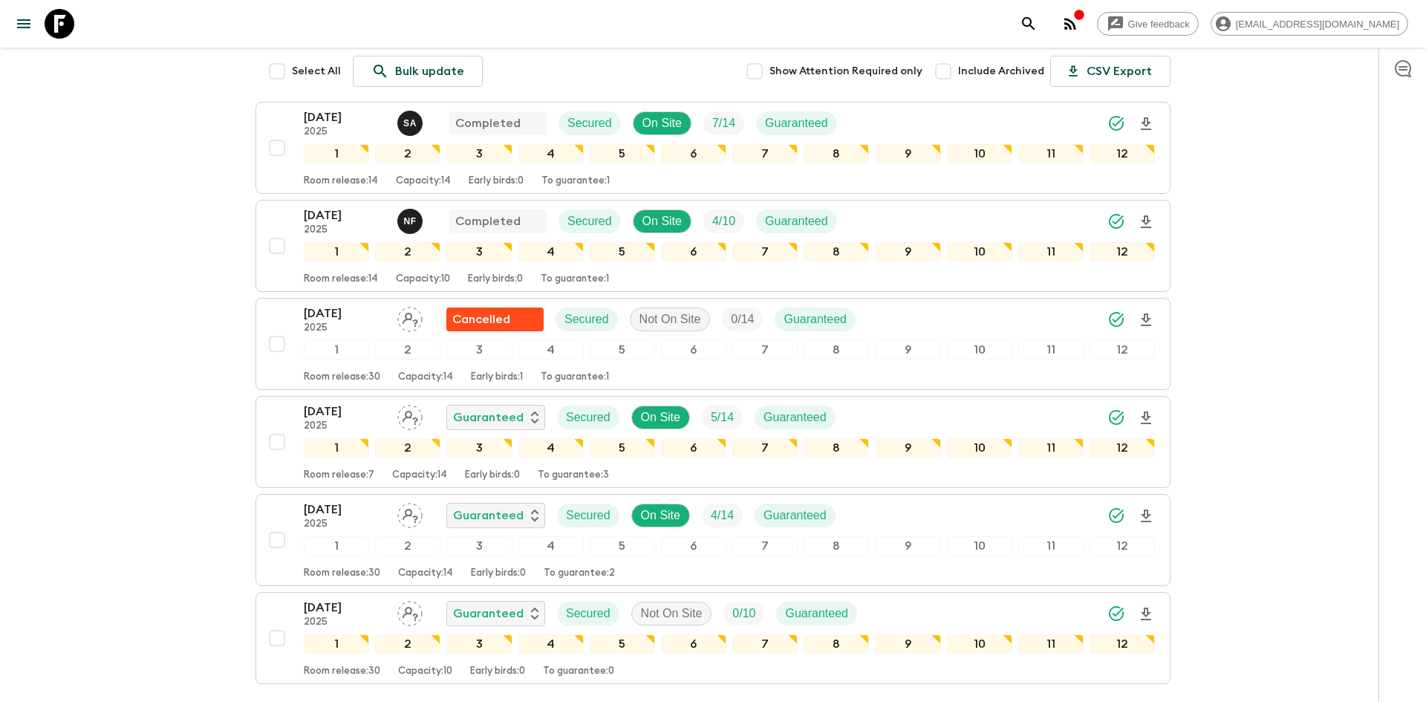
scroll to position [332, 0]
